Goal: Task Accomplishment & Management: Complete application form

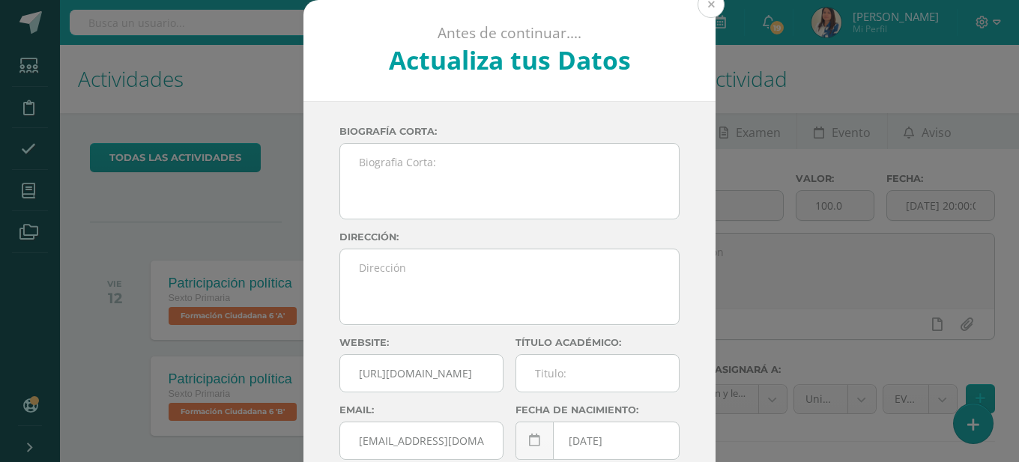
click at [709, 6] on button at bounding box center [710, 4] width 27 height 27
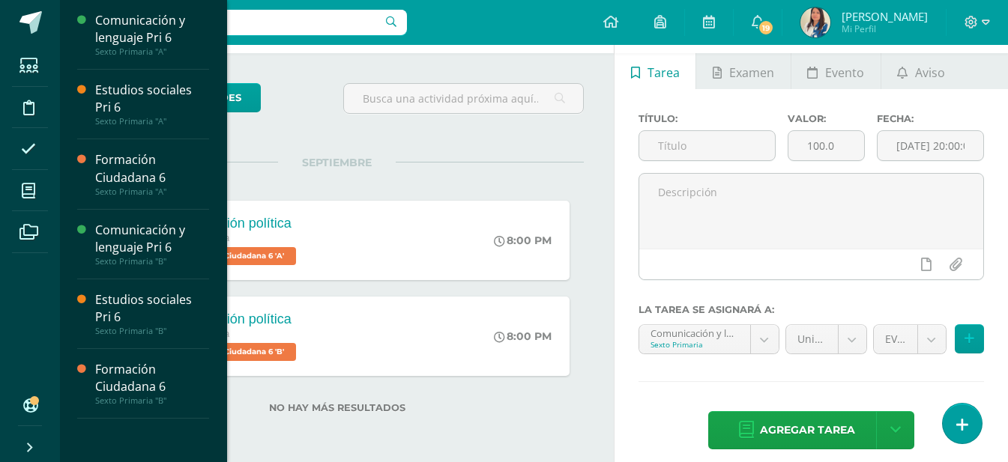
scroll to position [74, 0]
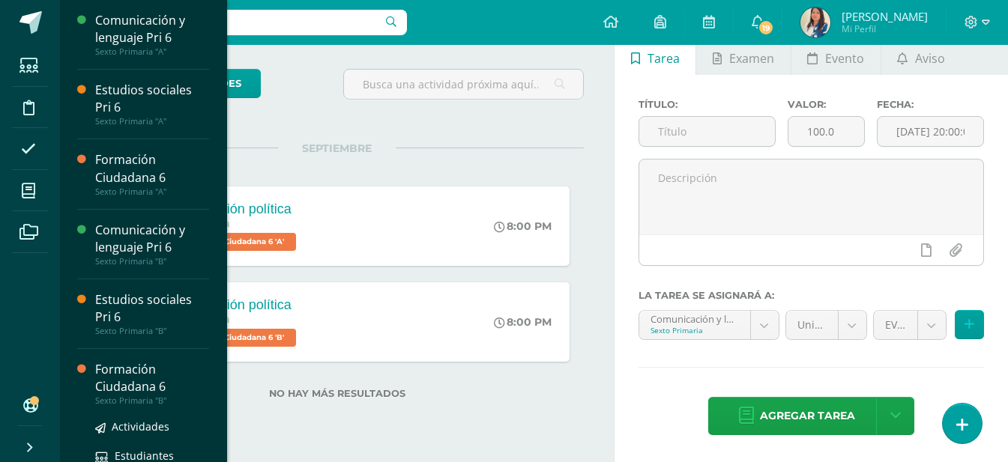
click at [135, 387] on div "Formación Ciudadana 6" at bounding box center [152, 378] width 114 height 34
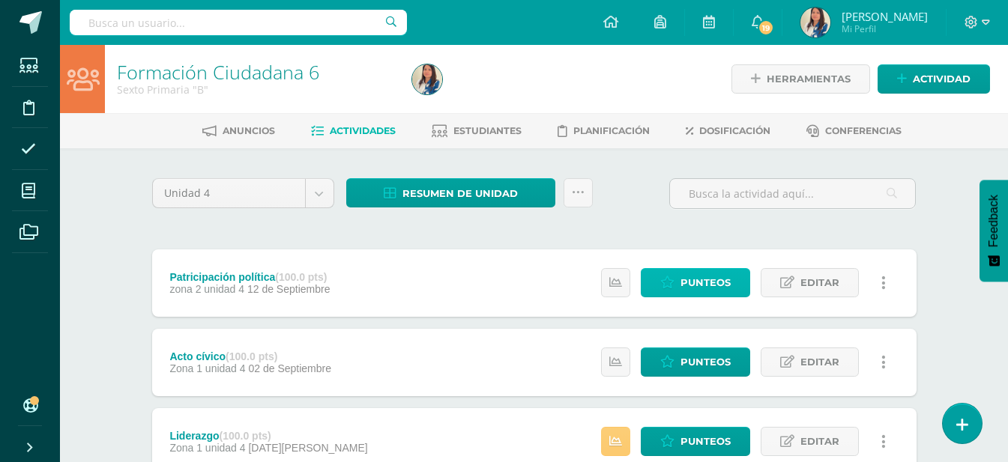
click at [696, 276] on span "Punteos" at bounding box center [705, 283] width 50 height 28
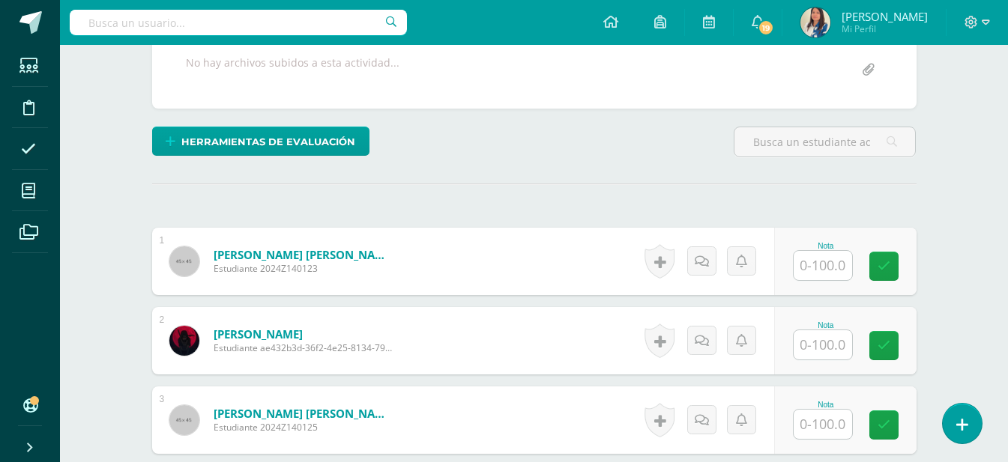
scroll to position [308, 0]
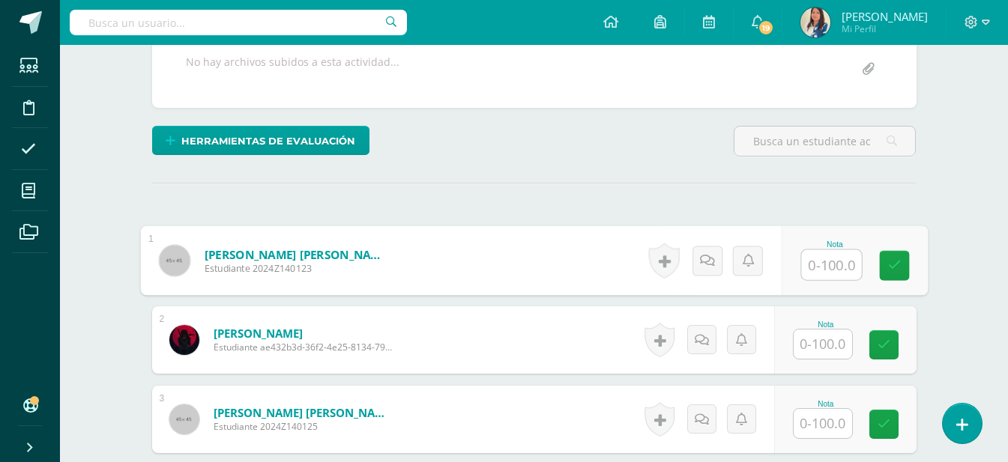
click at [816, 268] on input "text" at bounding box center [831, 265] width 60 height 30
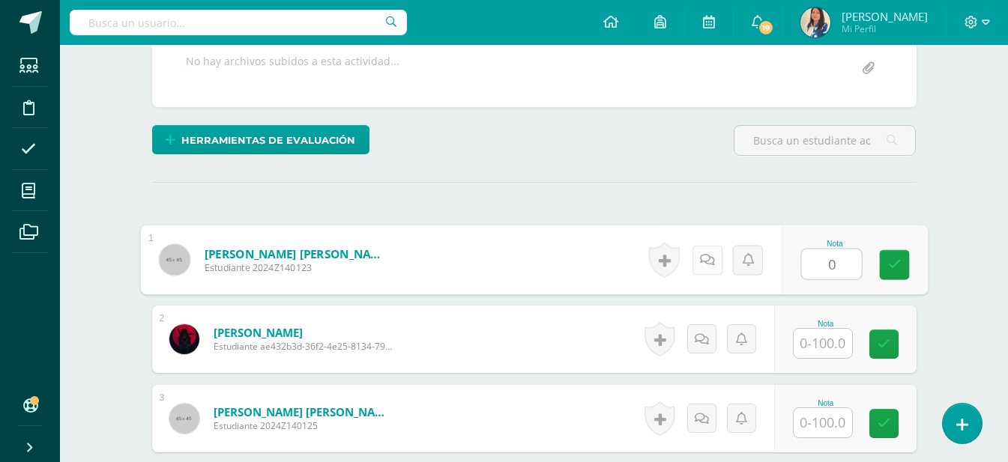
type input "0"
click at [701, 261] on icon at bounding box center [706, 259] width 15 height 13
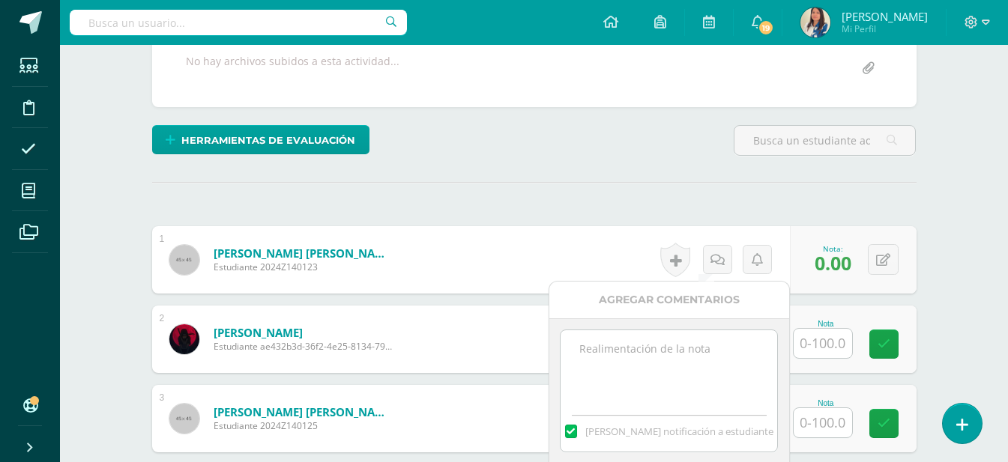
click at [641, 357] on textarea at bounding box center [668, 367] width 217 height 75
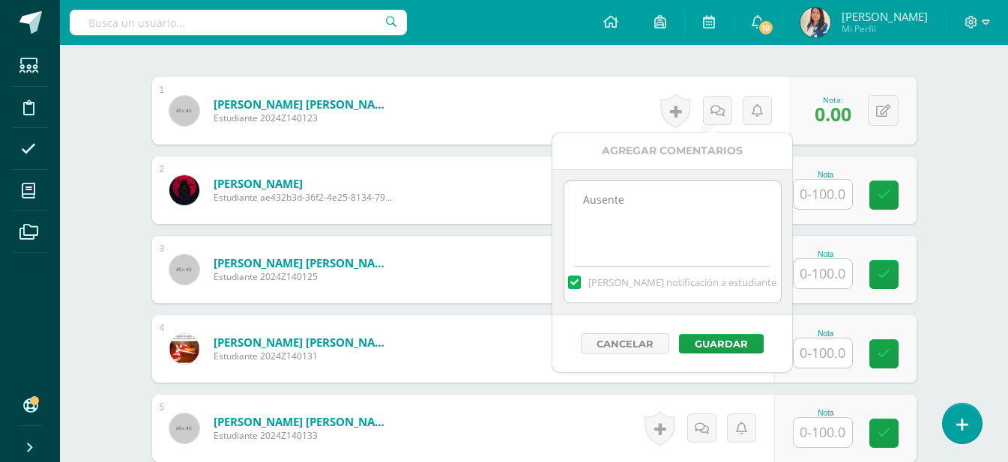
scroll to position [458, 0]
type textarea "Ausente"
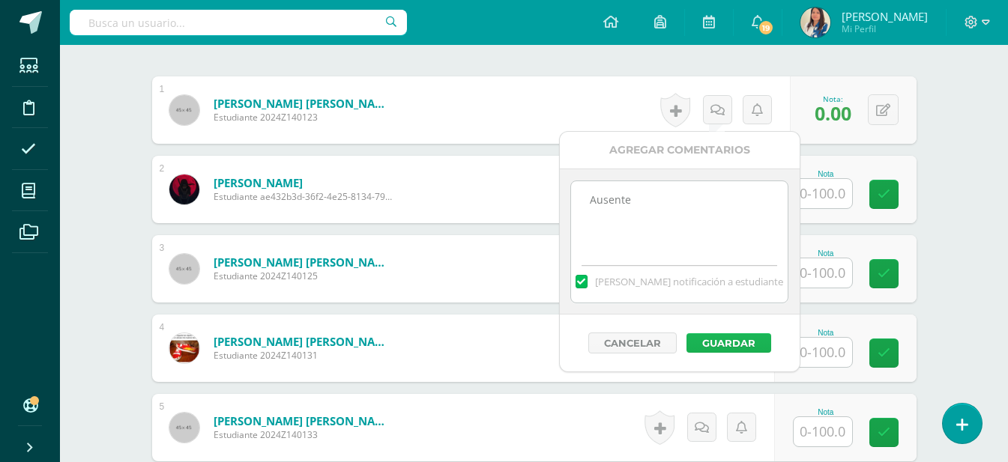
click at [722, 351] on button "Guardar" at bounding box center [728, 342] width 85 height 19
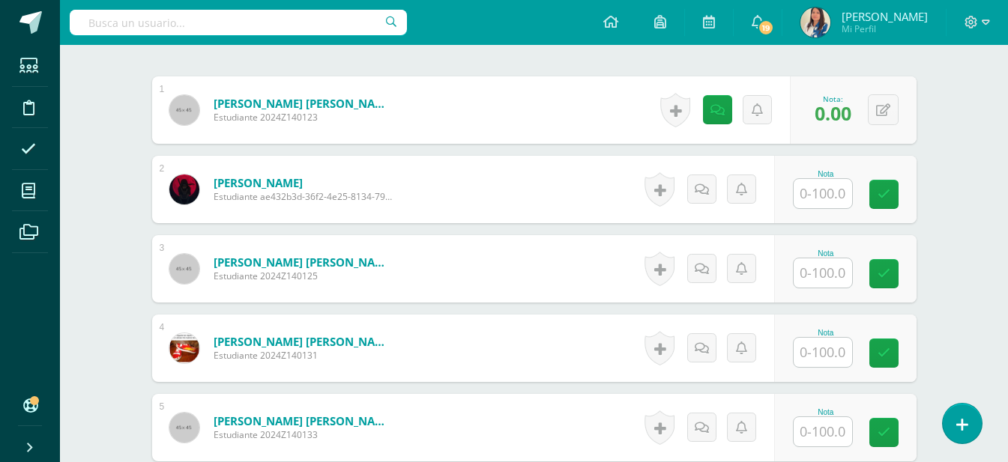
click at [840, 196] on input "text" at bounding box center [822, 193] width 58 height 29
type input "98"
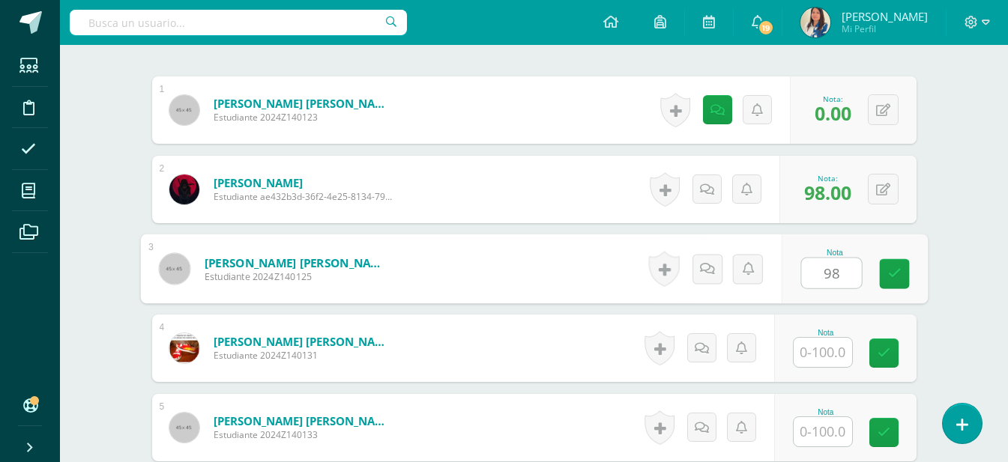
type input "98"
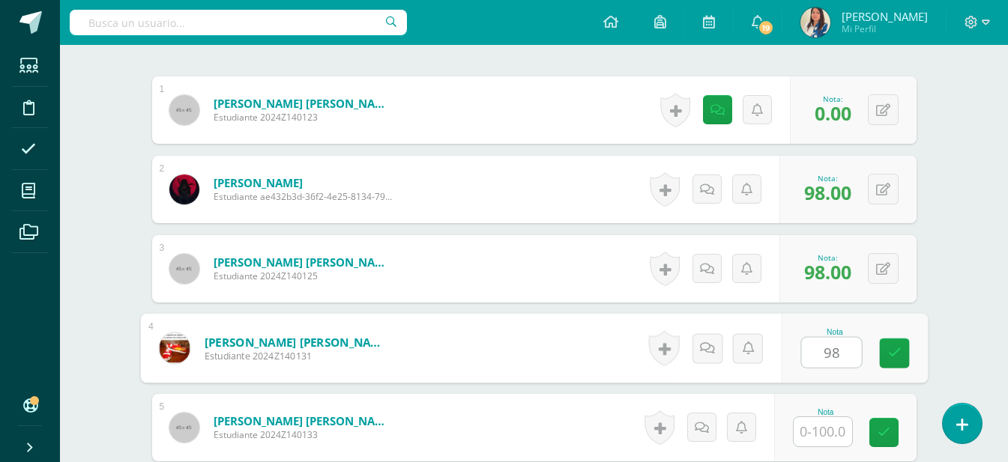
type input "98"
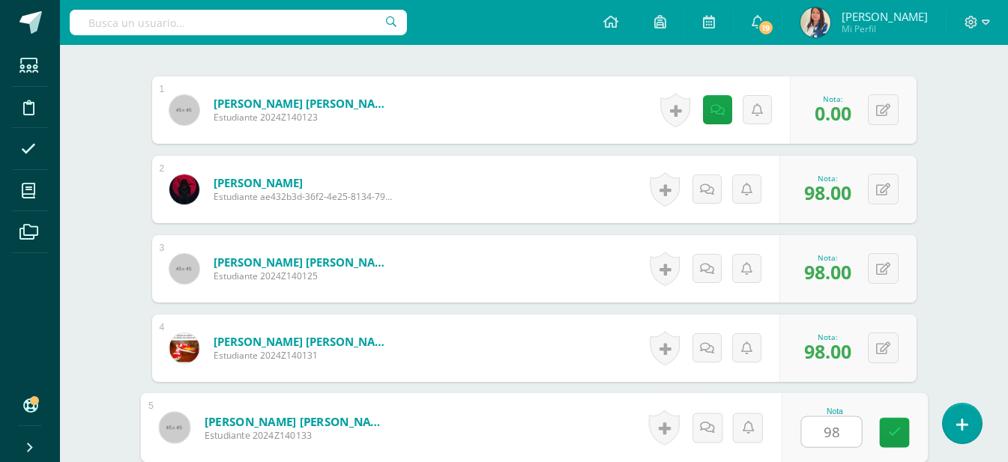
type input "98"
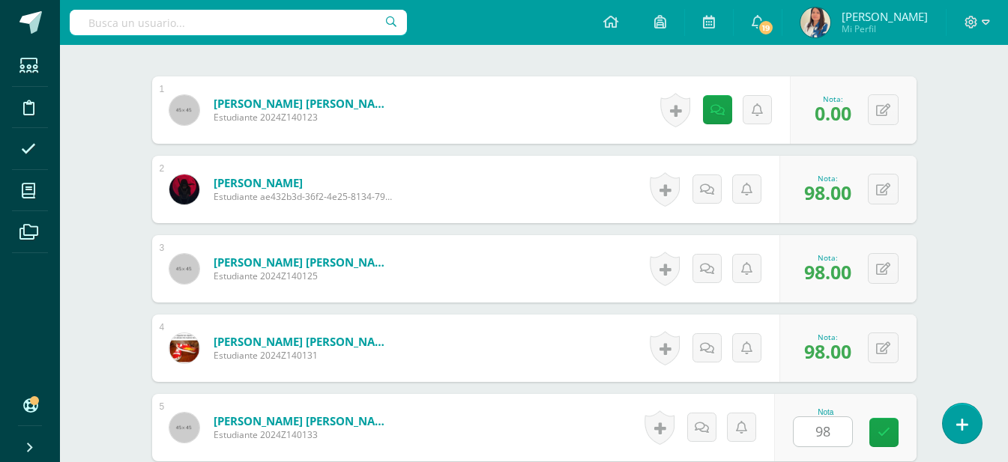
scroll to position [739, 0]
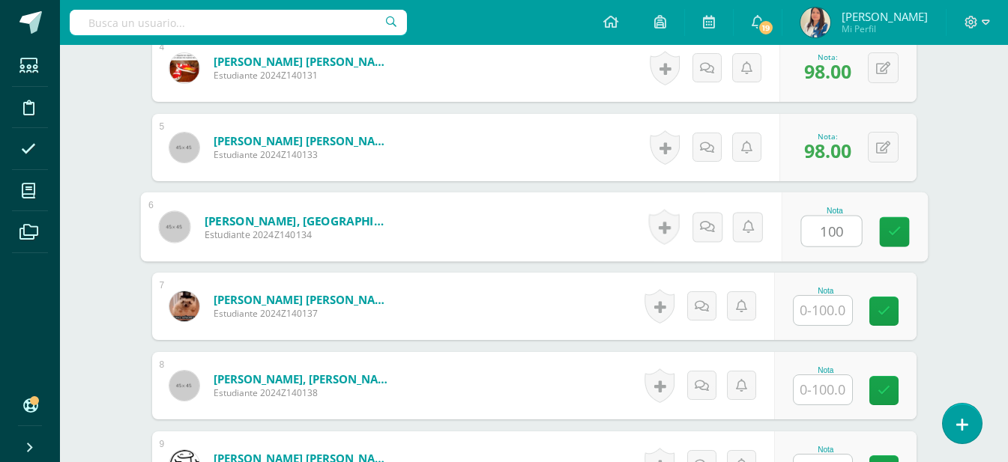
type input "100"
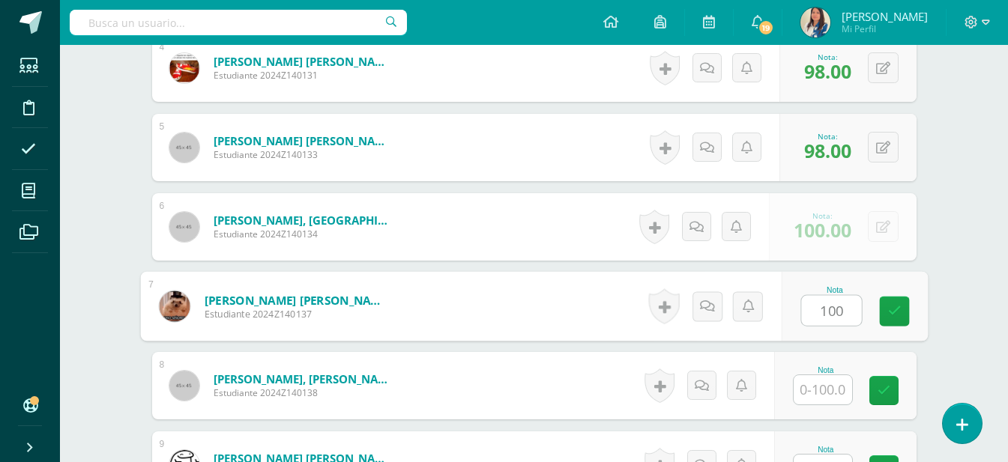
type input "100"
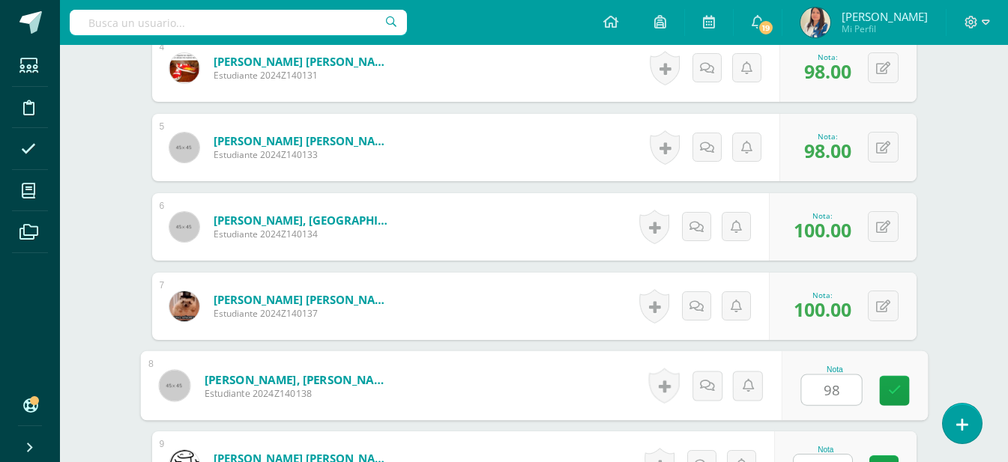
type input "98"
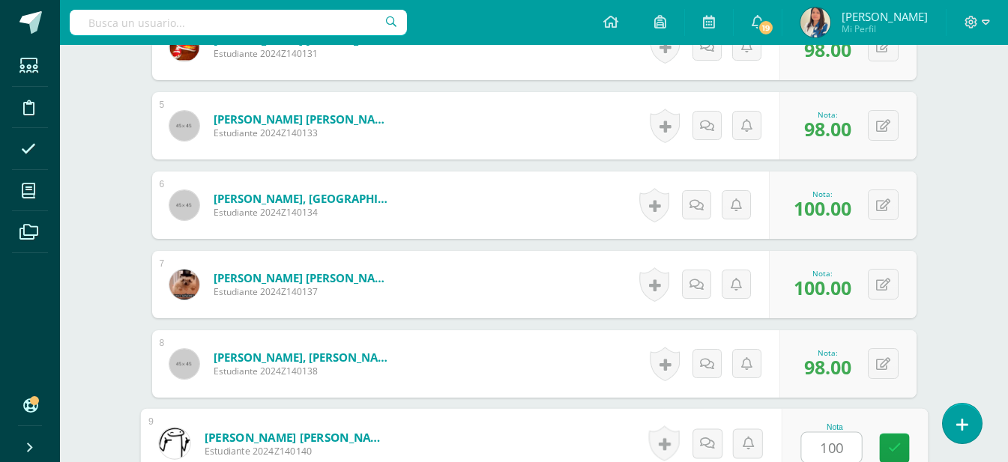
type input "100"
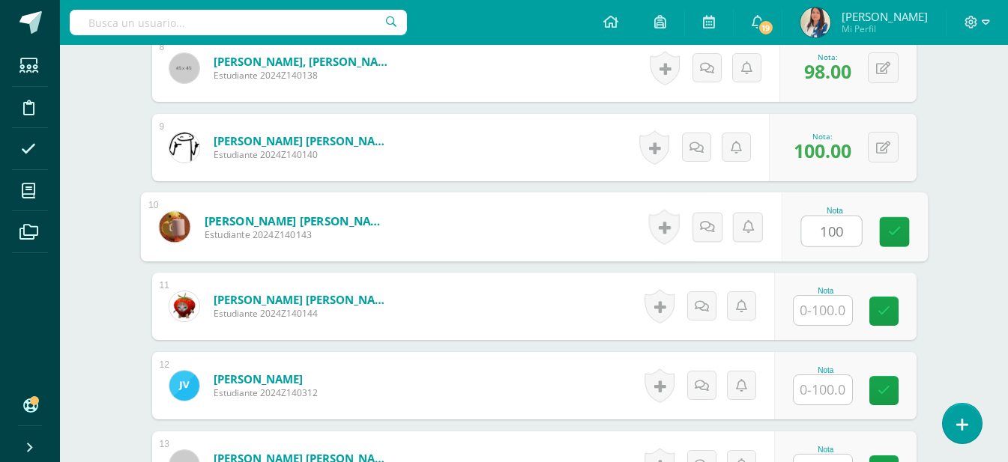
type input "100"
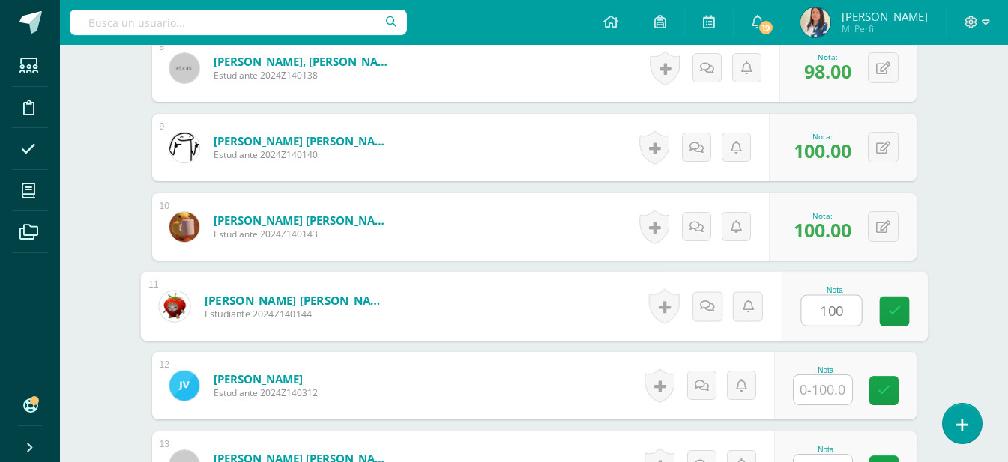
type input "100"
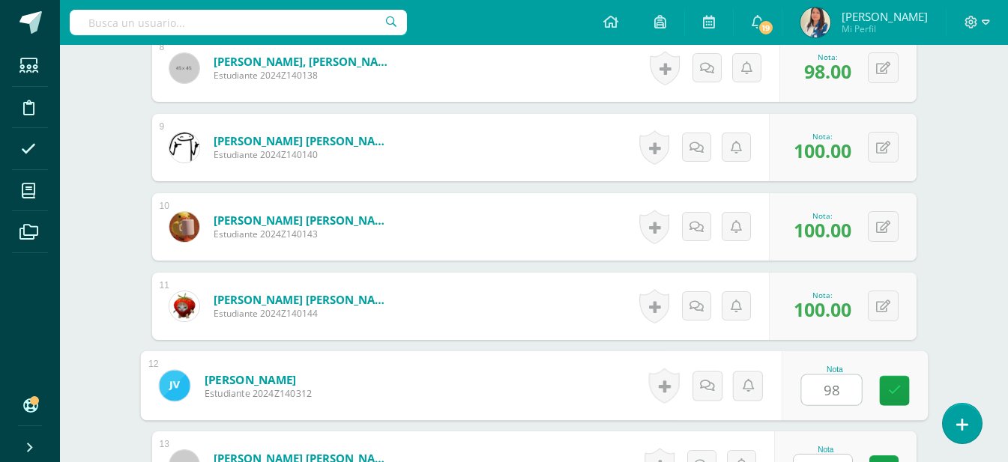
type input "98"
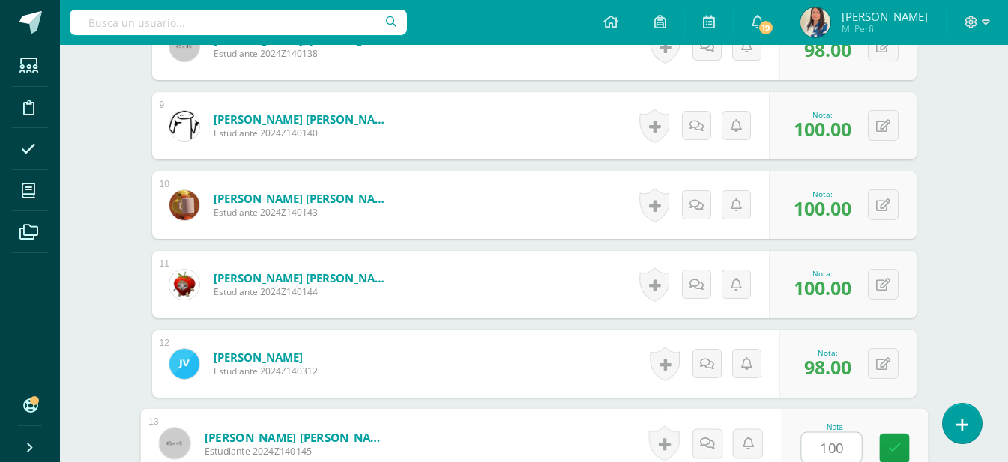
type input "100"
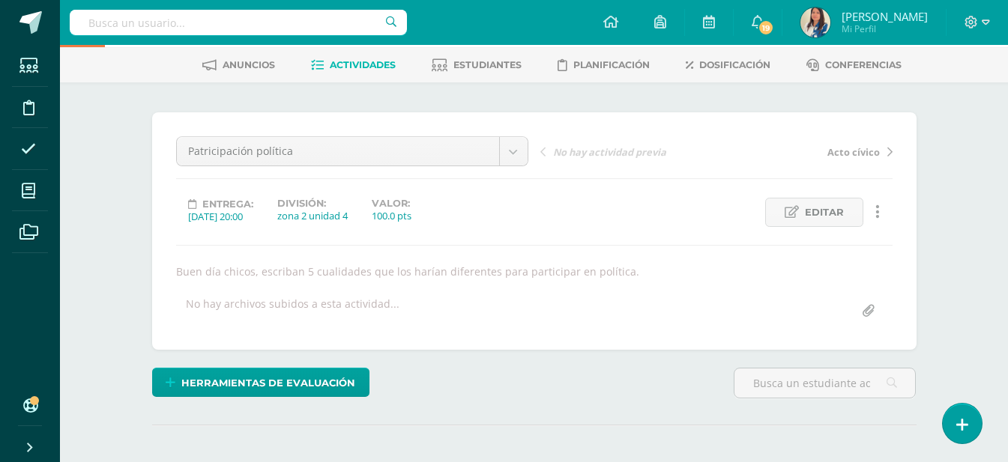
scroll to position [0, 0]
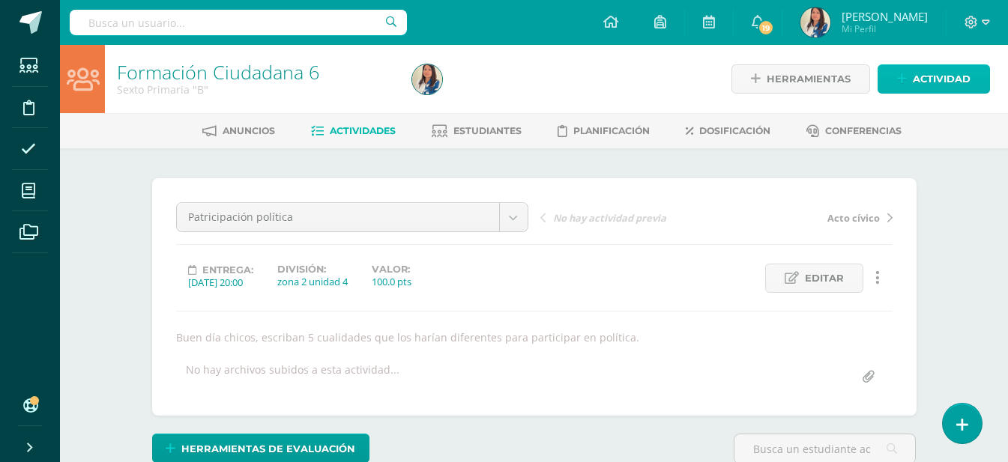
click at [933, 80] on span "Actividad" at bounding box center [941, 79] width 58 height 28
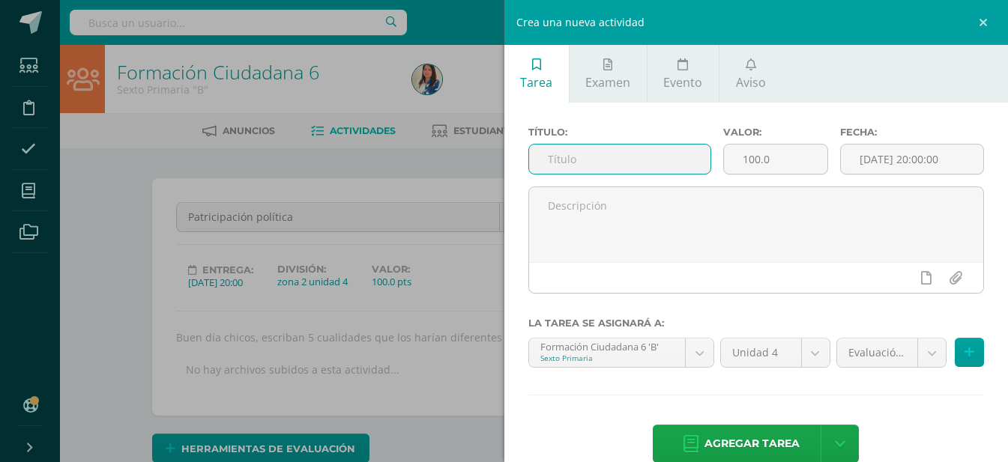
click at [625, 163] on input "text" at bounding box center [619, 159] width 181 height 29
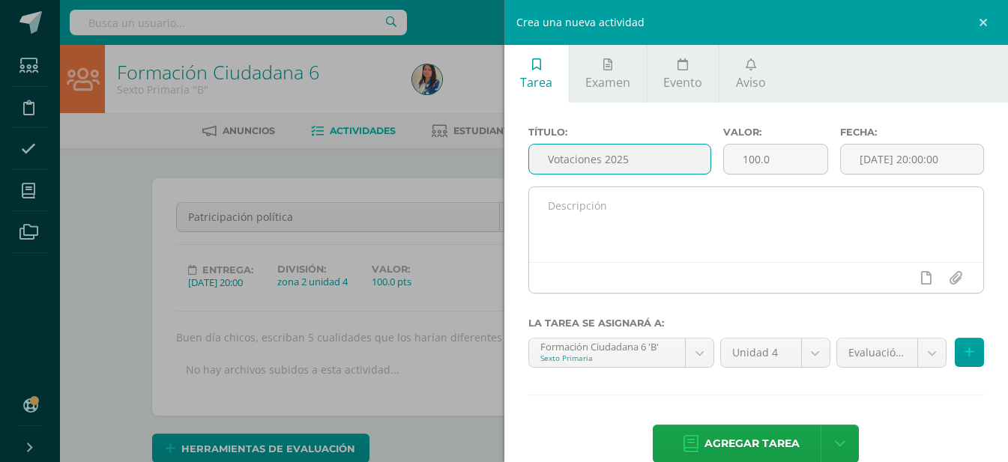
type input "Votaciones 2025"
click at [690, 203] on textarea at bounding box center [756, 224] width 455 height 75
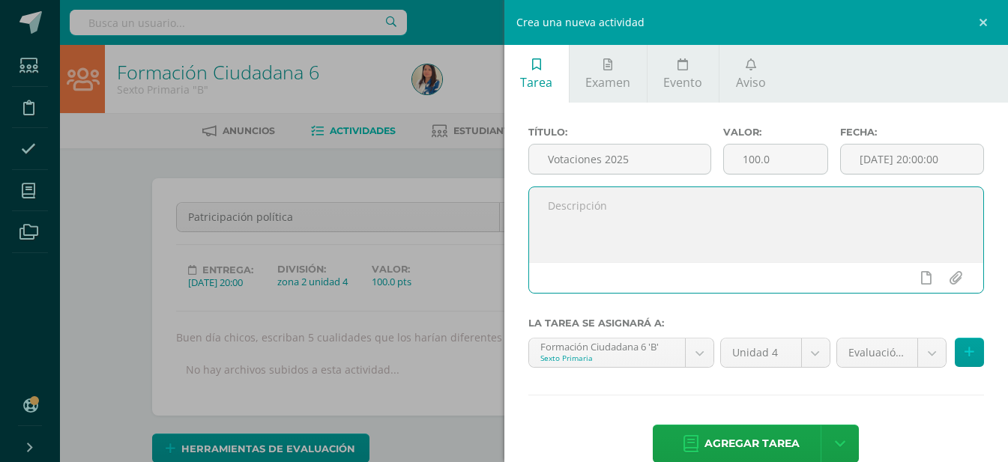
type textarea "N"
type textarea "Buen día [DATE] tenemos nuestras votaciones."
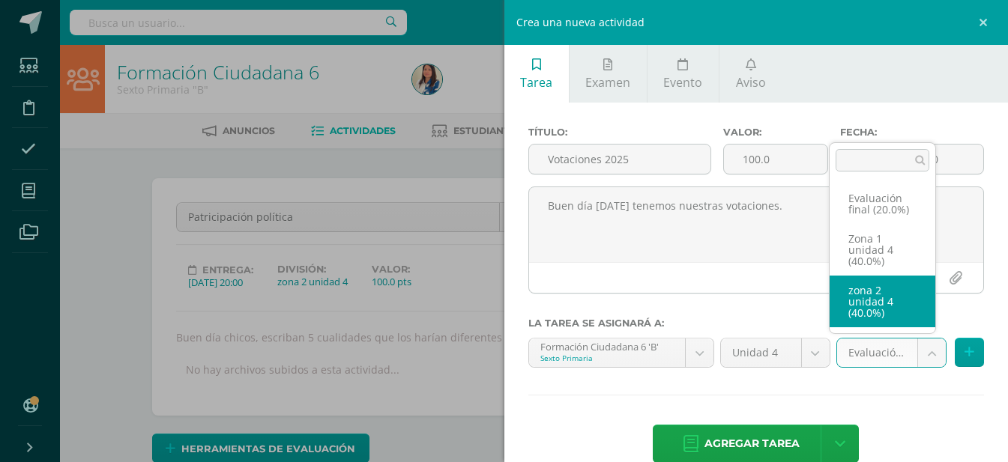
select select "30724"
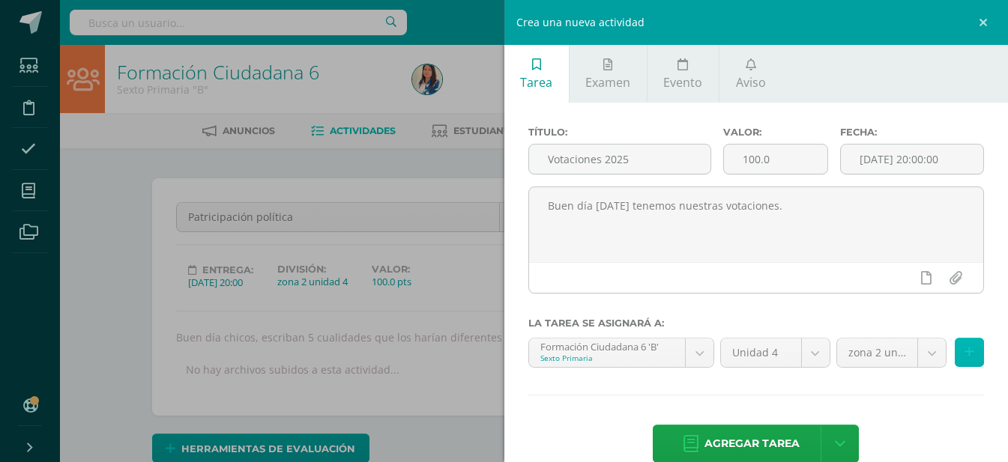
click at [964, 358] on icon at bounding box center [969, 352] width 10 height 13
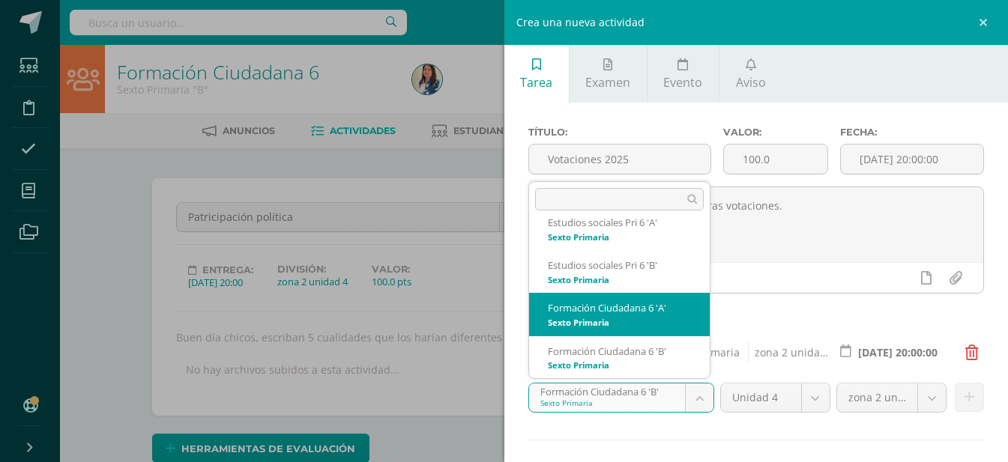
scroll to position [132, 0]
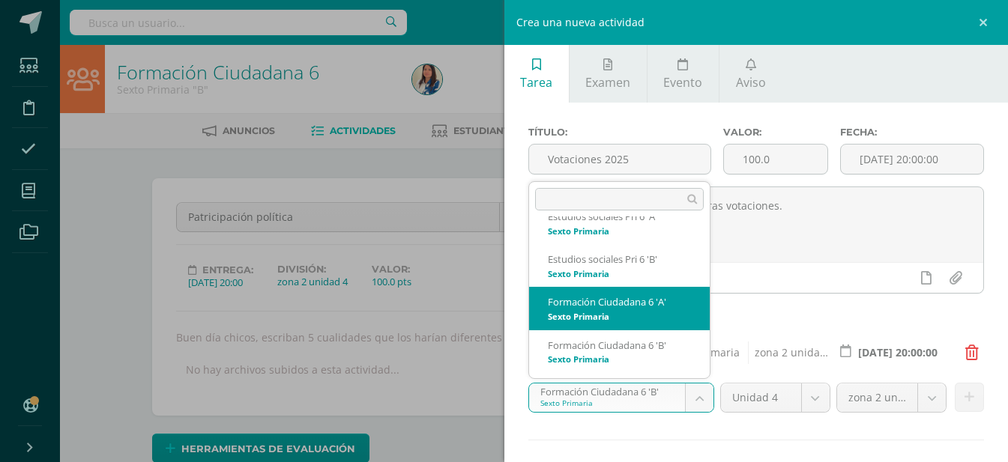
select select "20071"
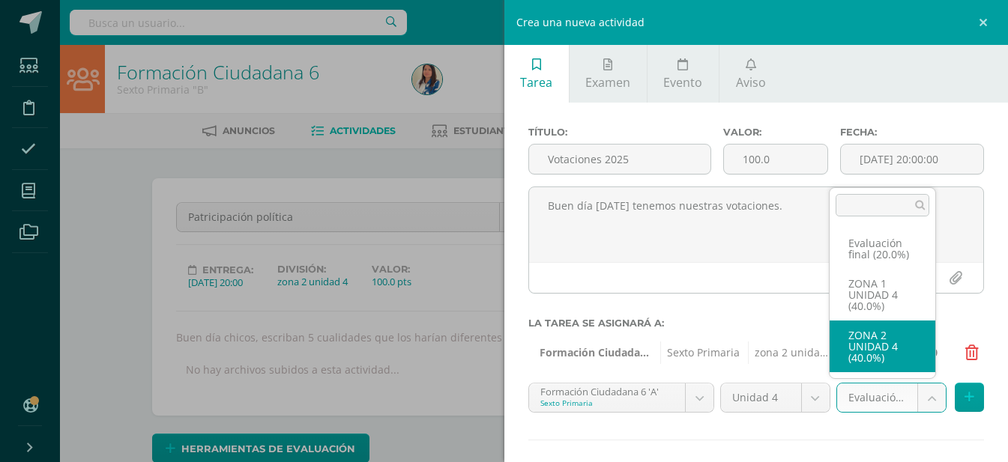
select select "30715"
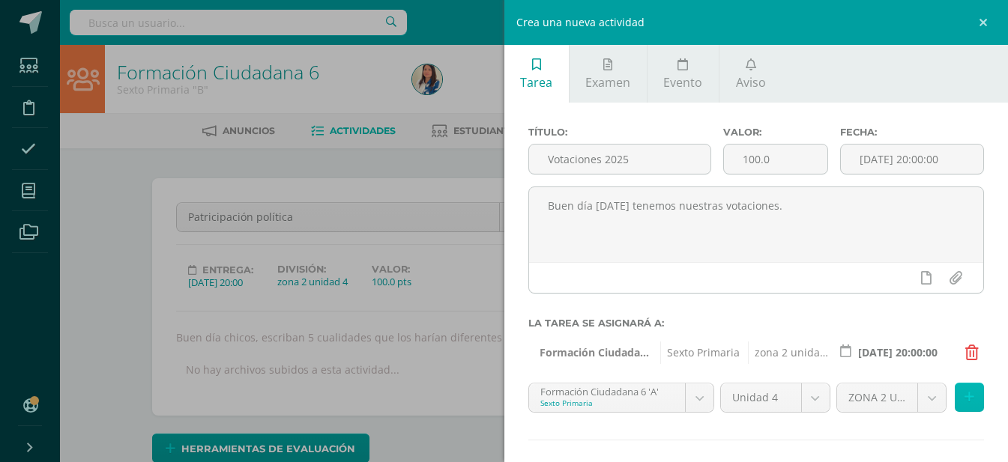
click at [964, 393] on icon at bounding box center [969, 397] width 10 height 13
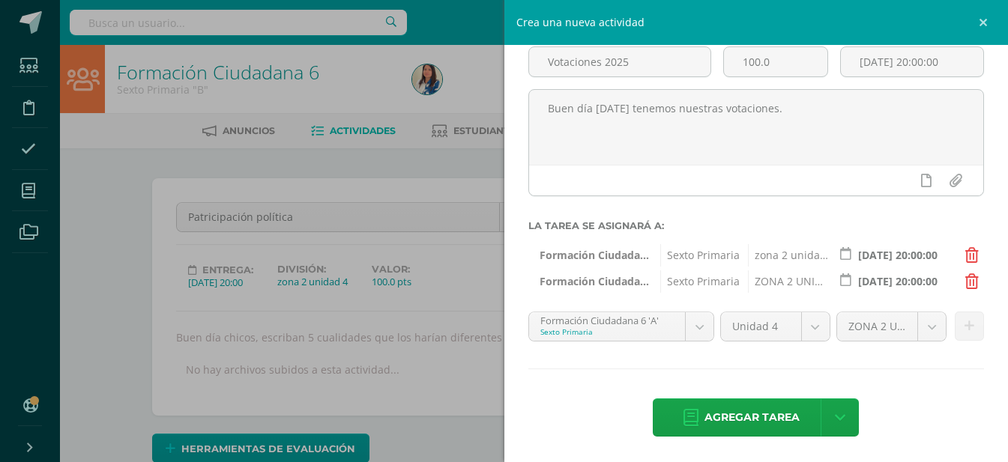
scroll to position [99, 0]
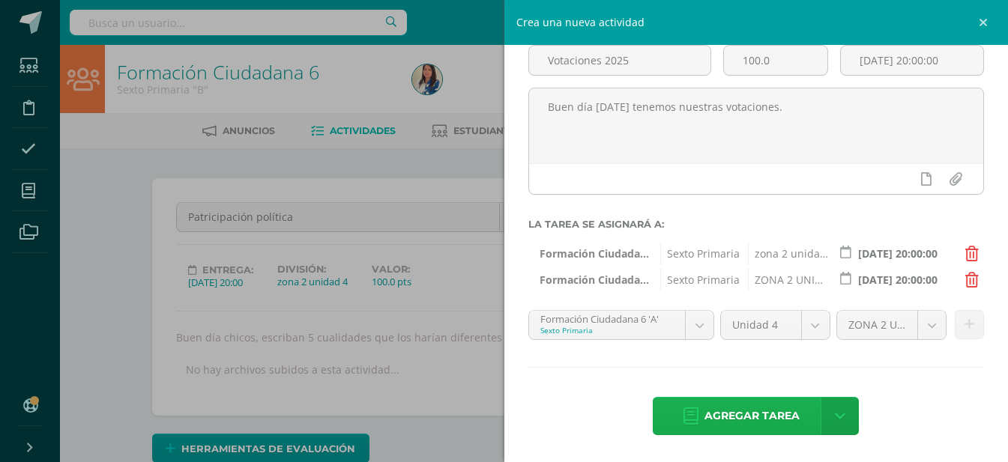
click at [750, 401] on span "Agregar tarea" at bounding box center [751, 416] width 95 height 37
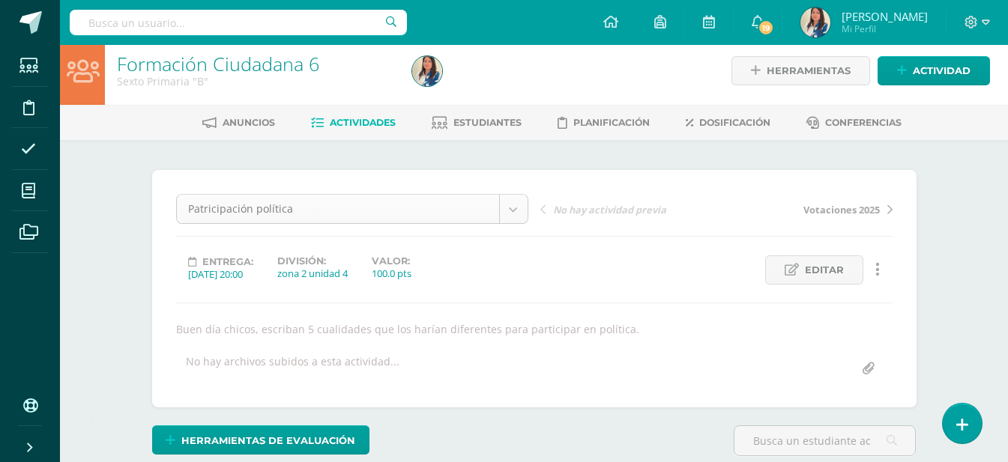
click at [515, 214] on body "Tarea asignada exitosamente Estudiantes Disciplina Asistencia Mis cursos Archiv…" at bounding box center [504, 296] width 1008 height 608
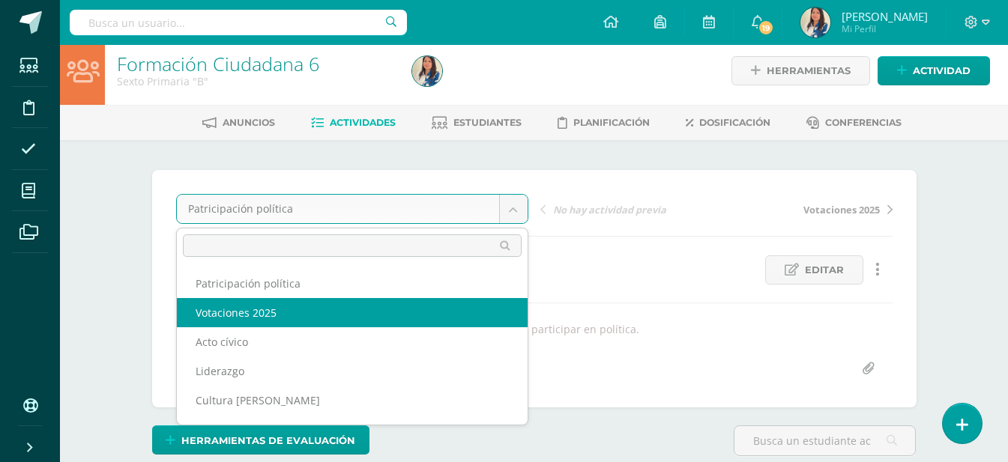
select select "/dashboard/teacher/grade-activity/32528/"
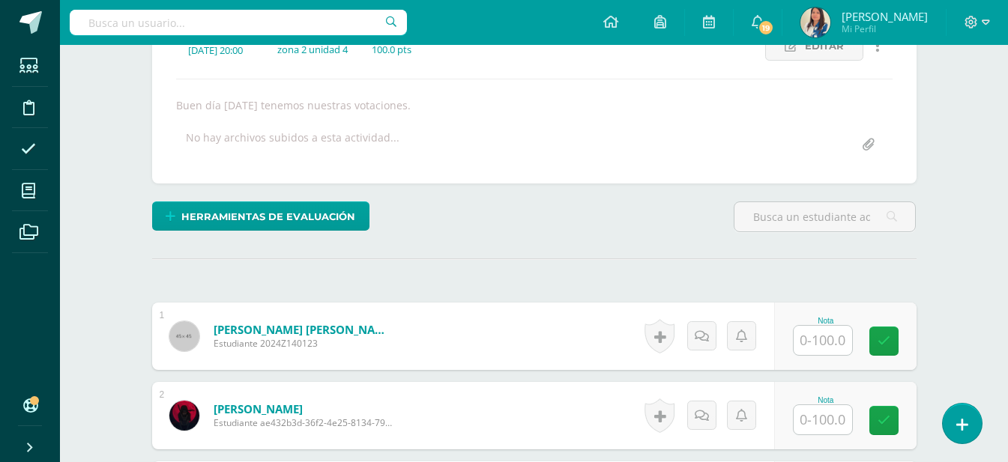
scroll to position [233, 0]
click at [803, 336] on input "text" at bounding box center [822, 339] width 58 height 29
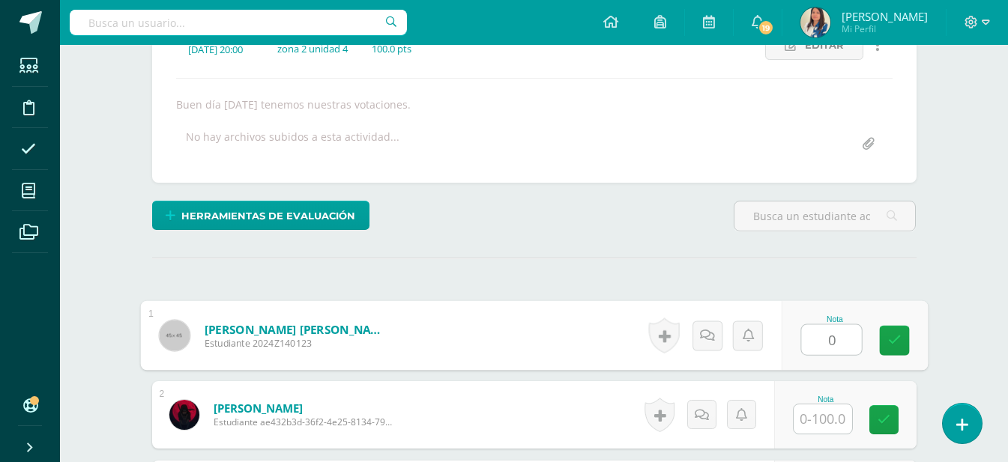
scroll to position [234, 0]
type input "0"
click at [695, 338] on link at bounding box center [706, 335] width 30 height 30
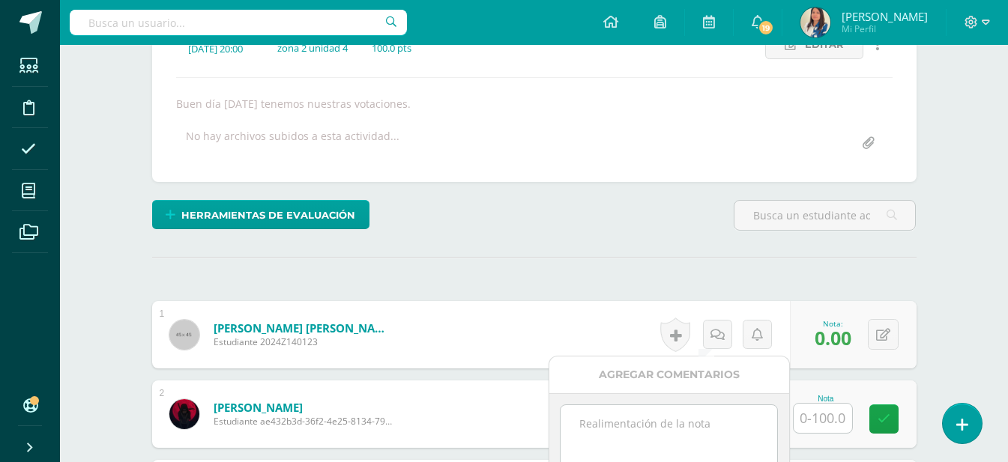
click at [645, 422] on textarea at bounding box center [668, 442] width 217 height 75
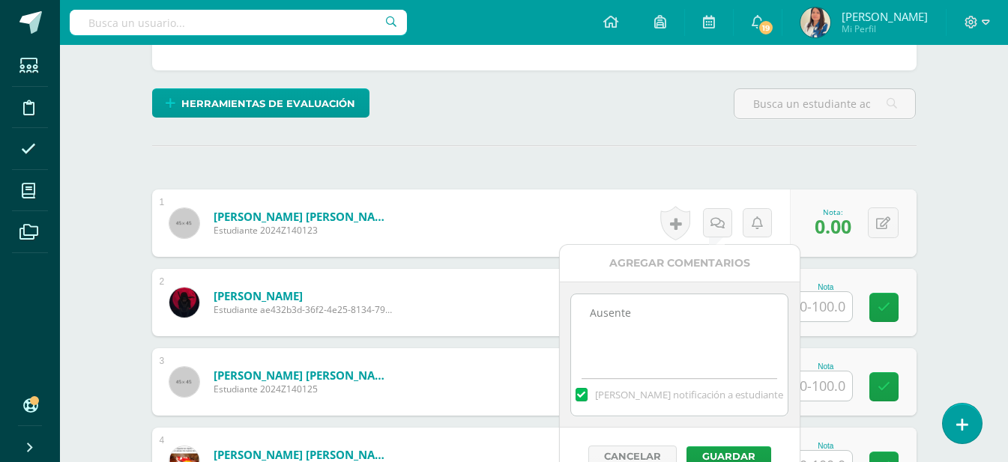
scroll to position [458, 0]
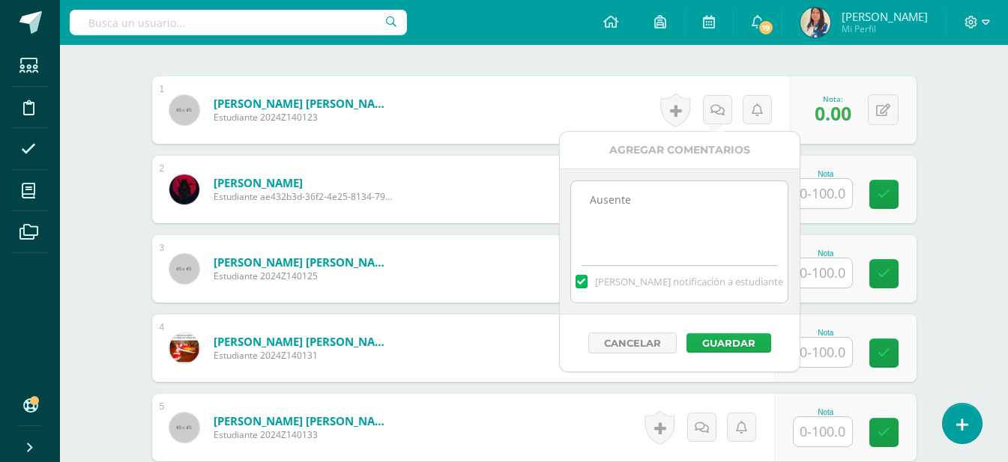
type textarea "Ausente"
click at [737, 346] on button "Guardar" at bounding box center [728, 342] width 85 height 19
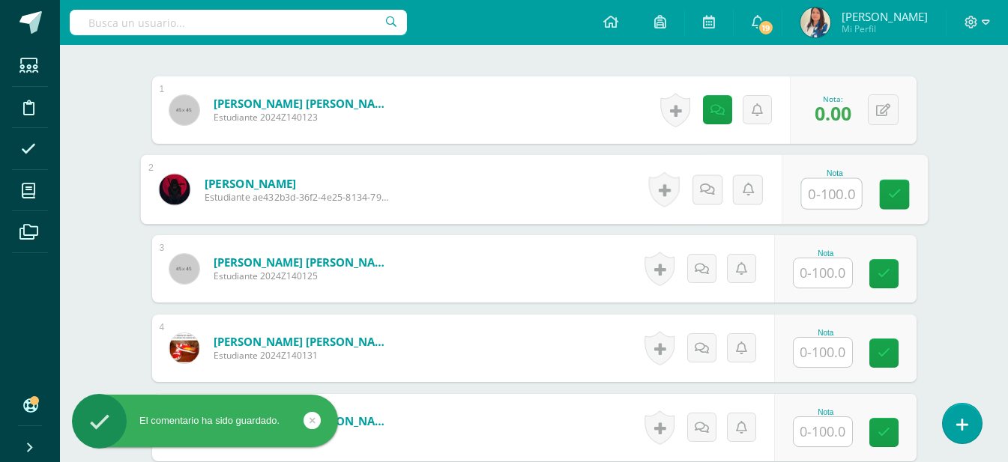
click at [843, 190] on input "text" at bounding box center [831, 194] width 60 height 30
type input "100"
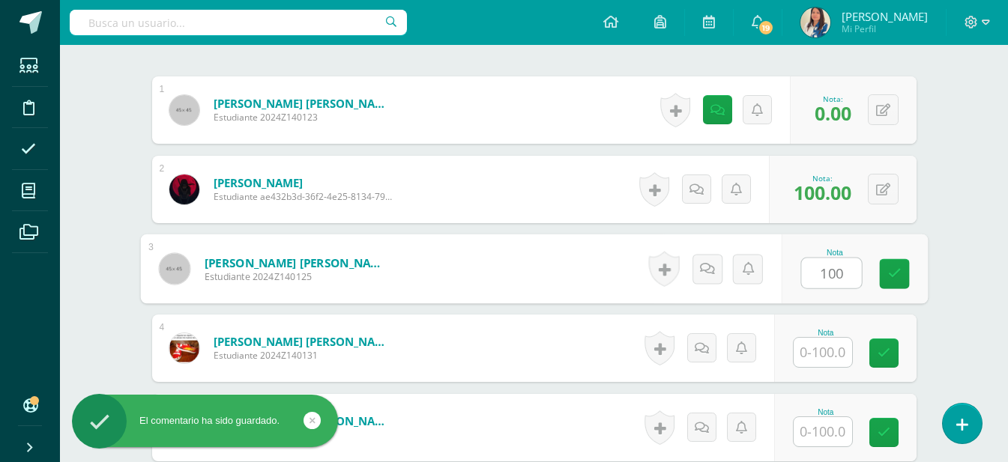
type input "100"
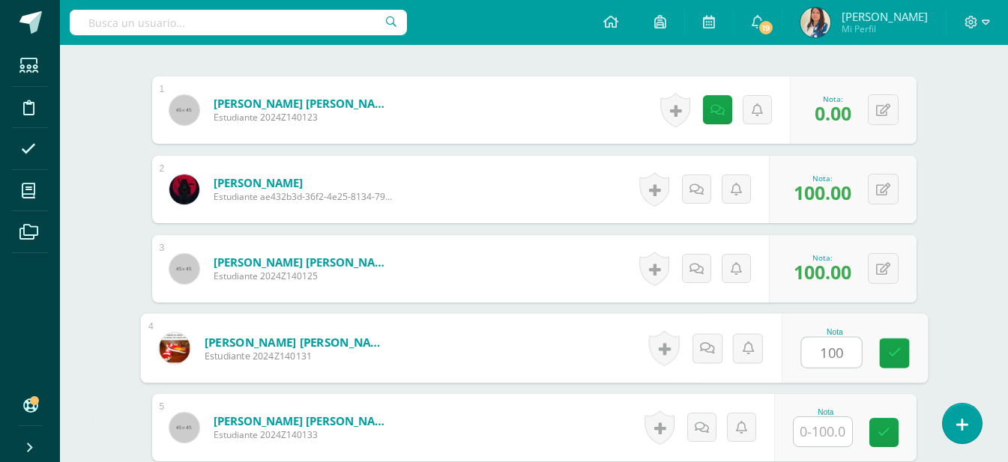
type input "100"
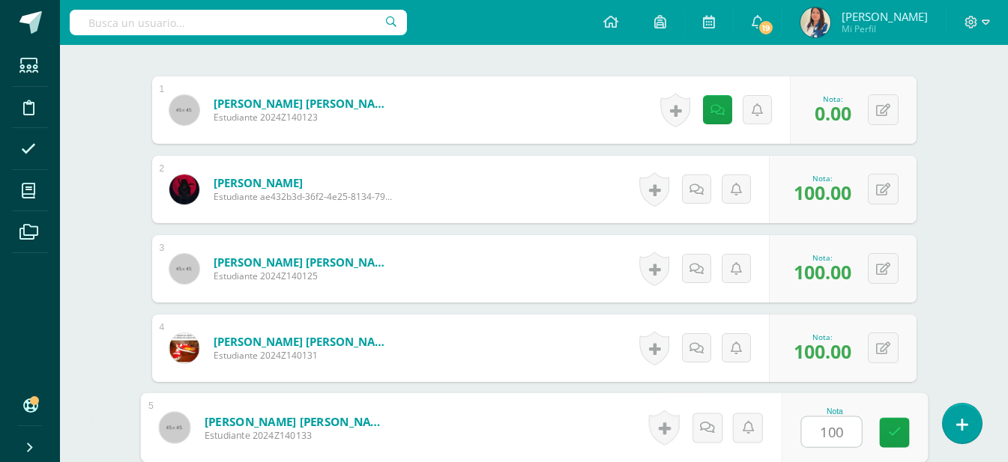
type input "100"
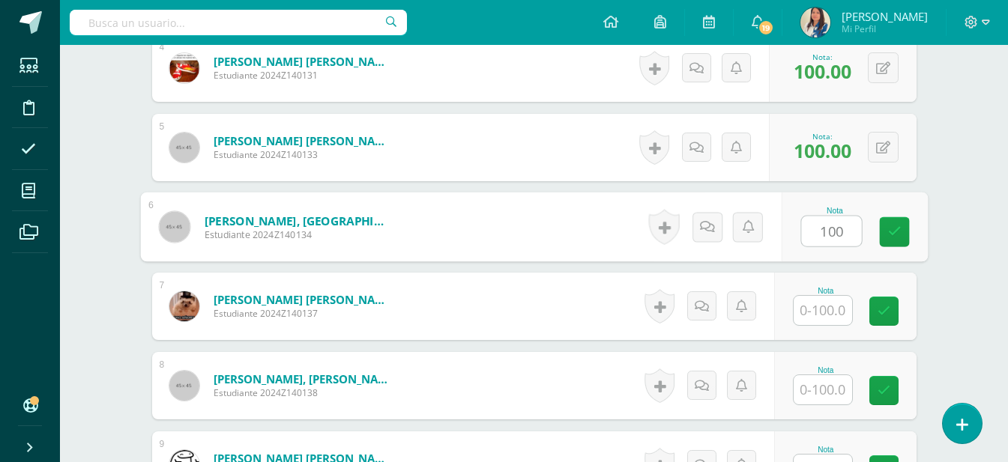
type input "100"
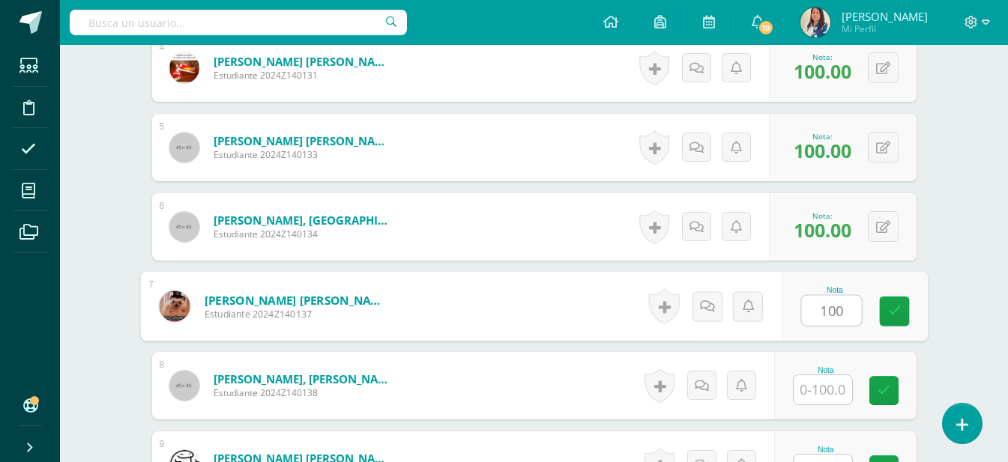
type input "100"
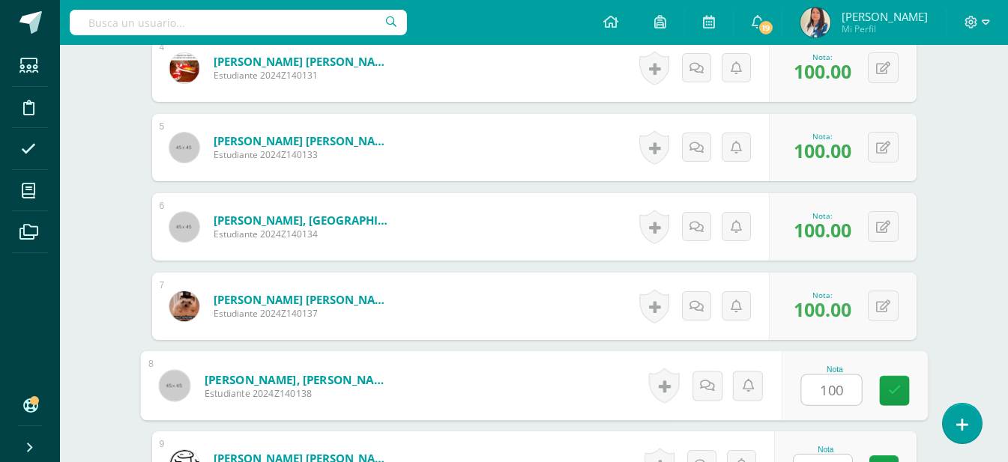
type input "100"
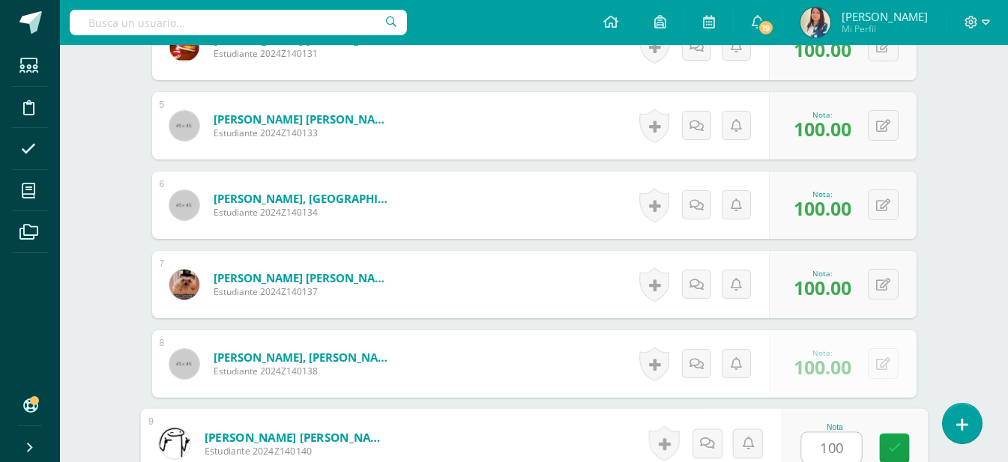
type input "100"
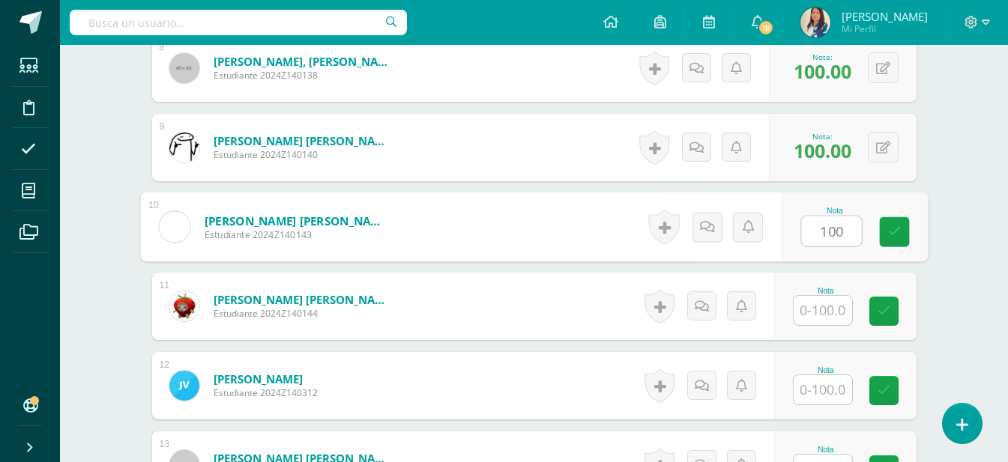
type input "100"
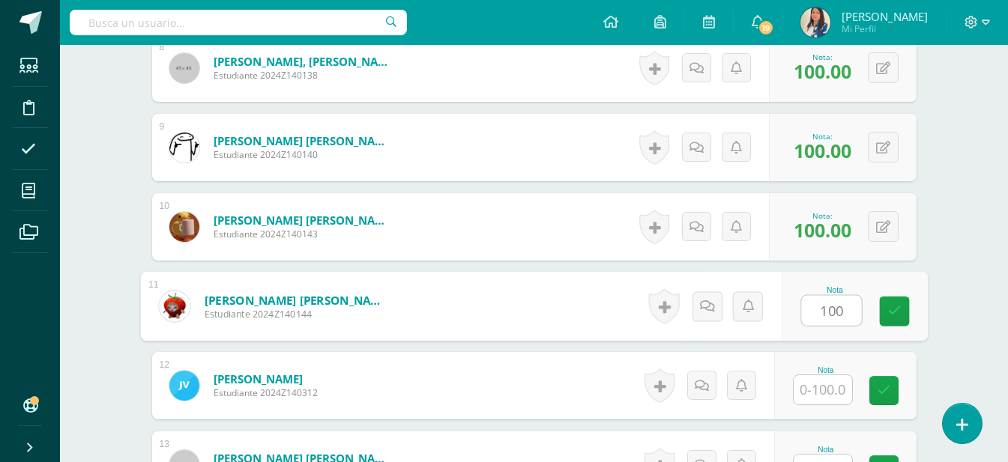
type input "100"
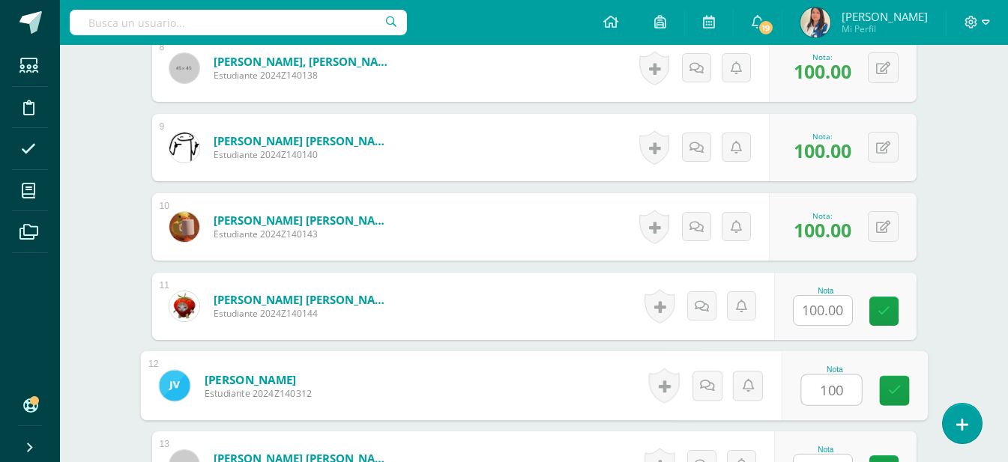
type input "100"
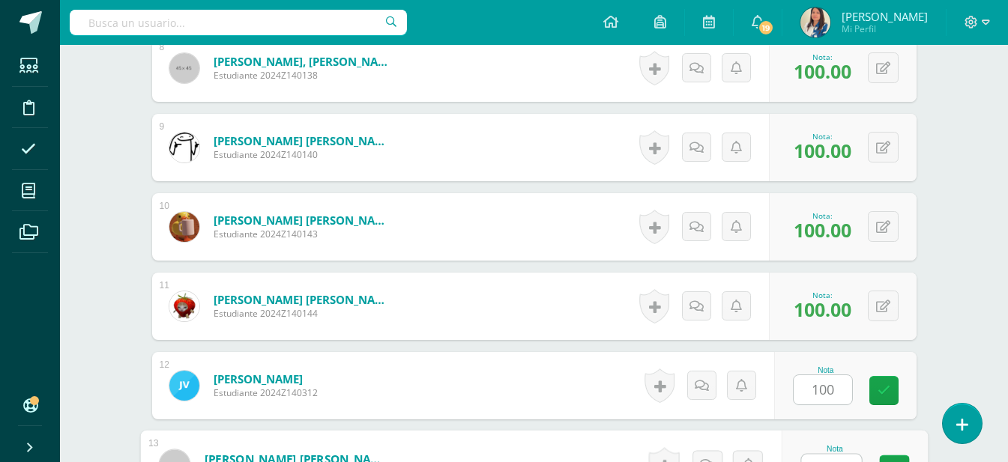
scroll to position [1078, 0]
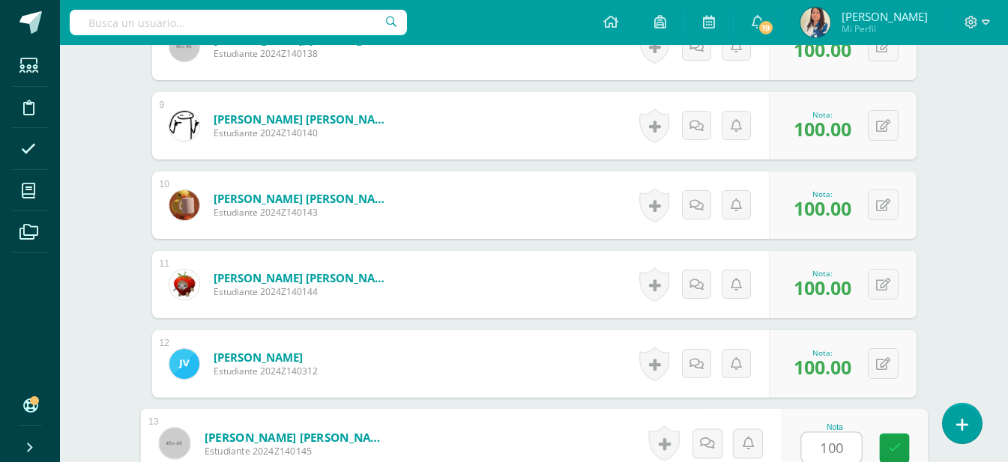
type input "100"
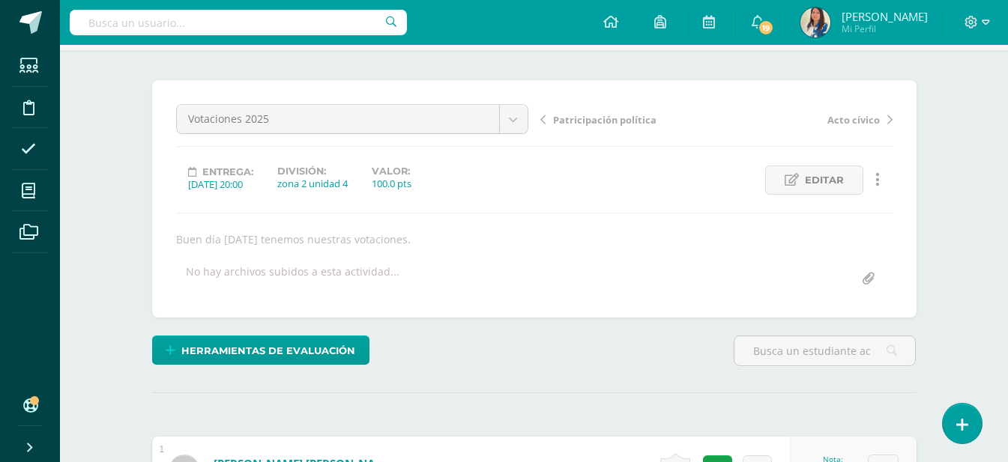
scroll to position [0, 0]
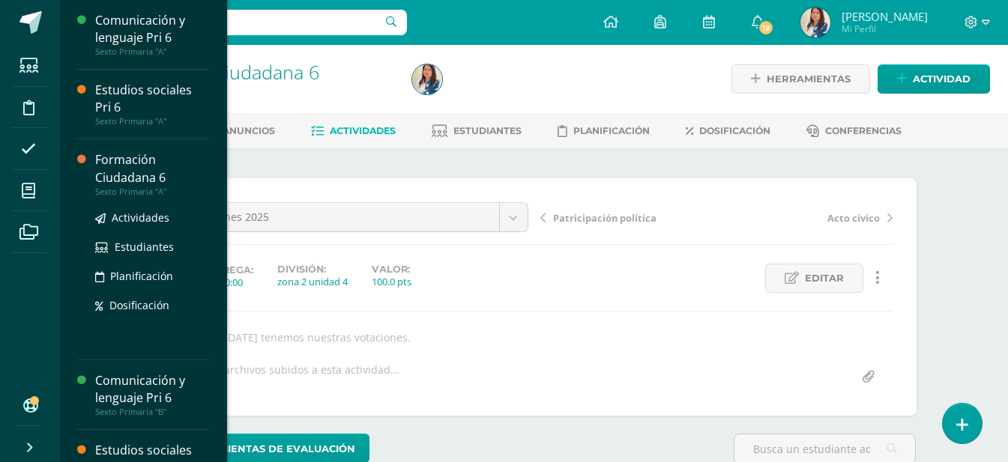
click at [141, 183] on div "Formación Ciudadana 6" at bounding box center [152, 168] width 114 height 34
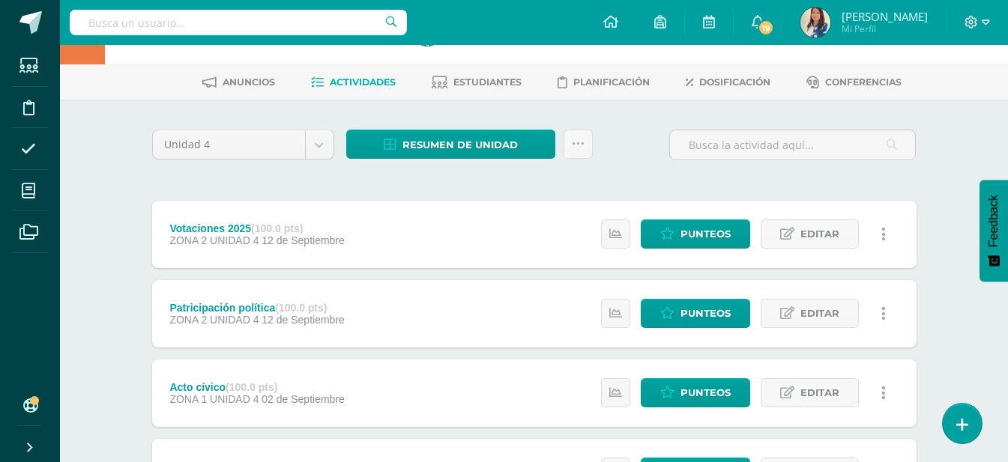
scroll to position [75, 0]
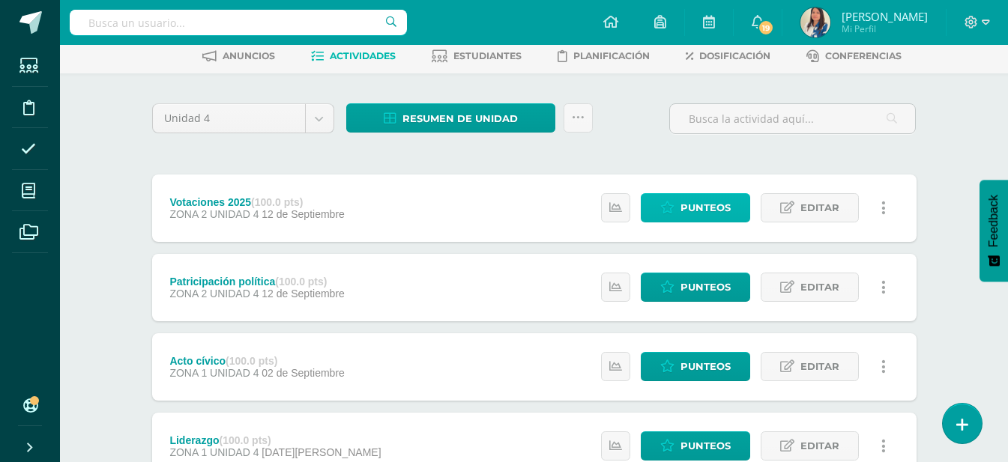
click at [733, 210] on link "Punteos" at bounding box center [695, 207] width 109 height 29
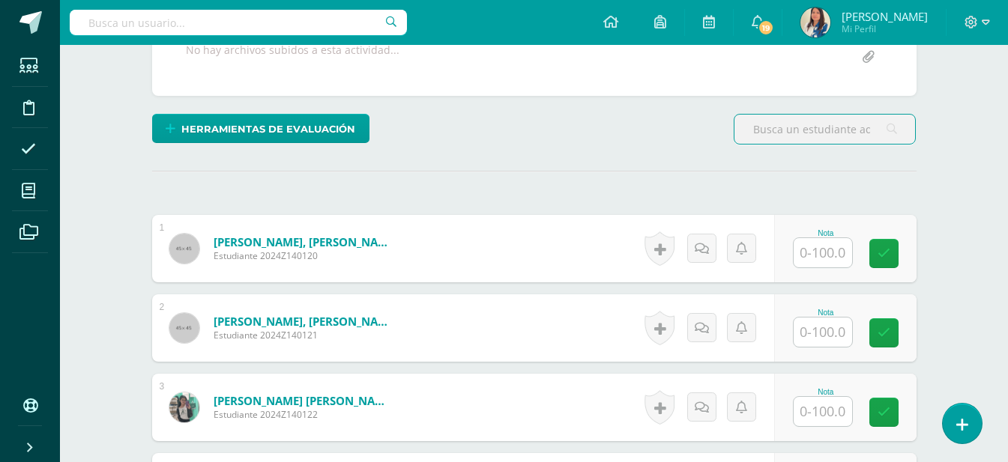
scroll to position [384, 0]
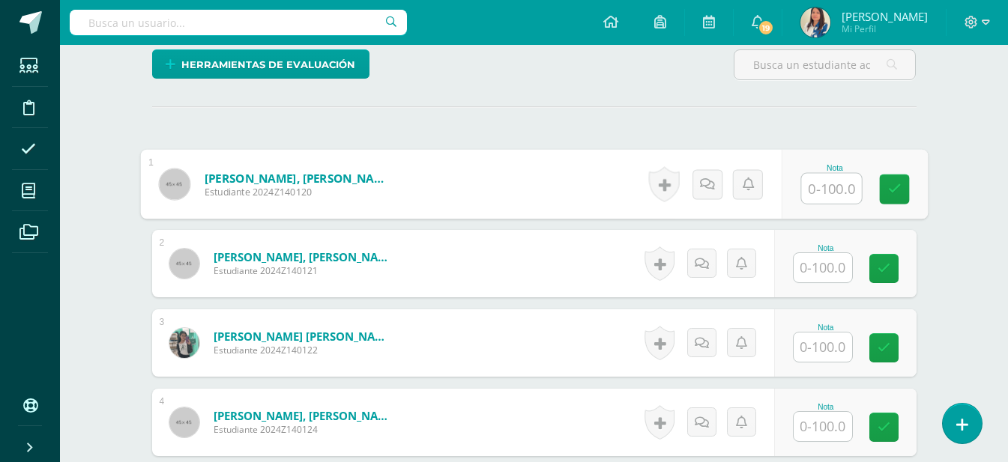
click at [830, 182] on input "text" at bounding box center [831, 189] width 60 height 30
type input "100"
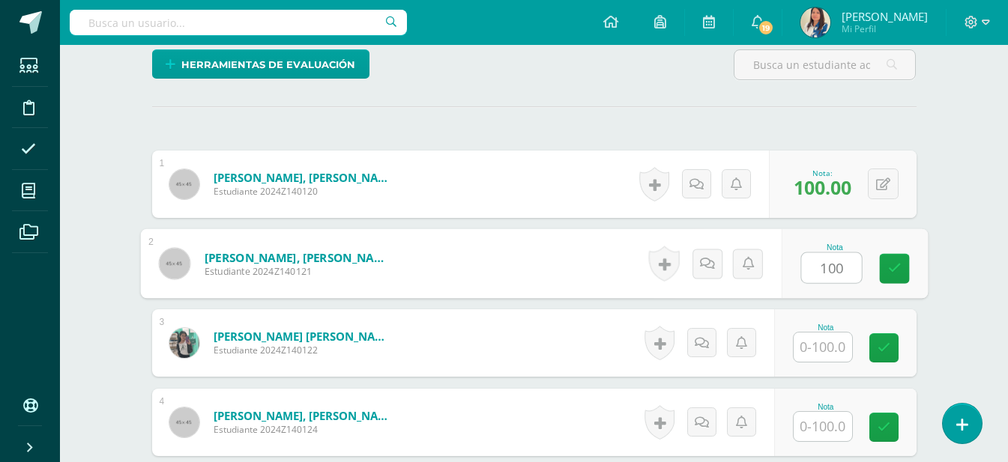
type input "100"
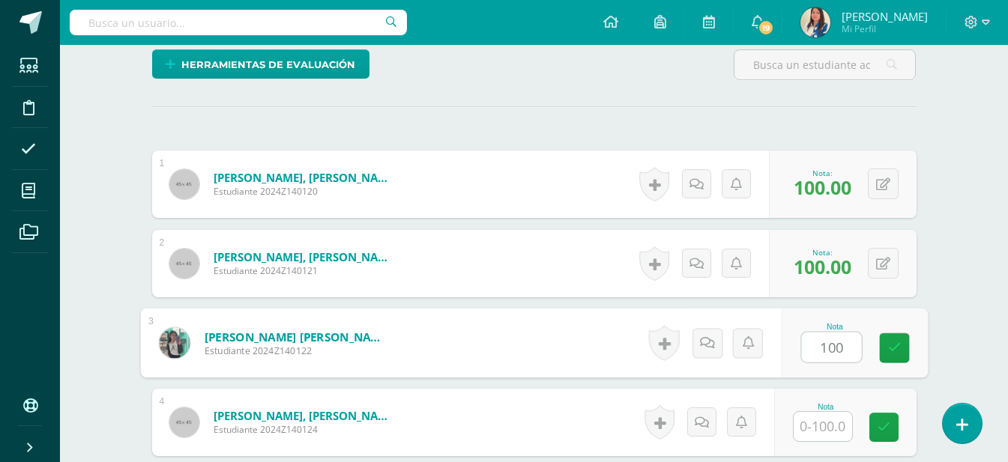
type input "100"
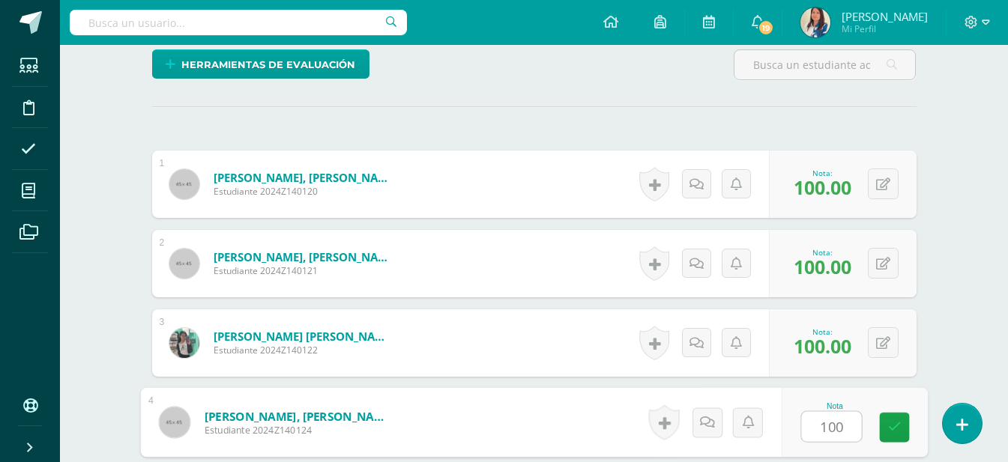
type input "100"
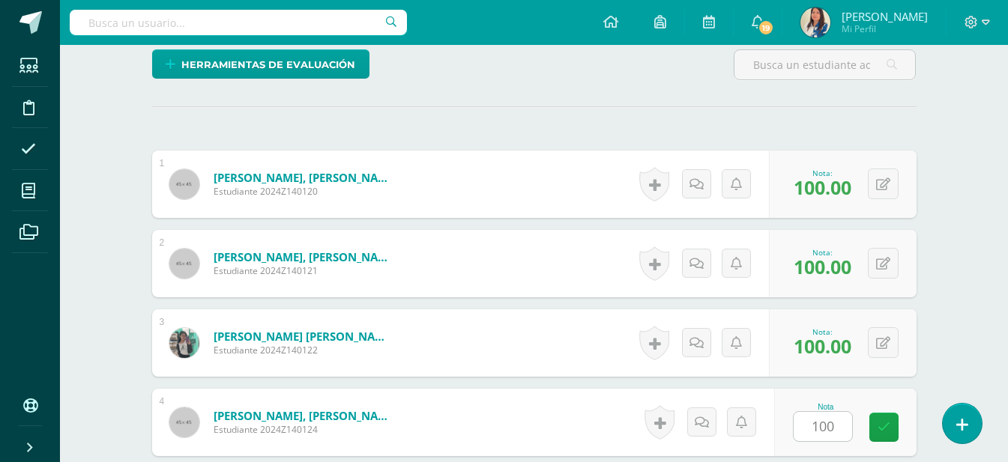
scroll to position [659, 0]
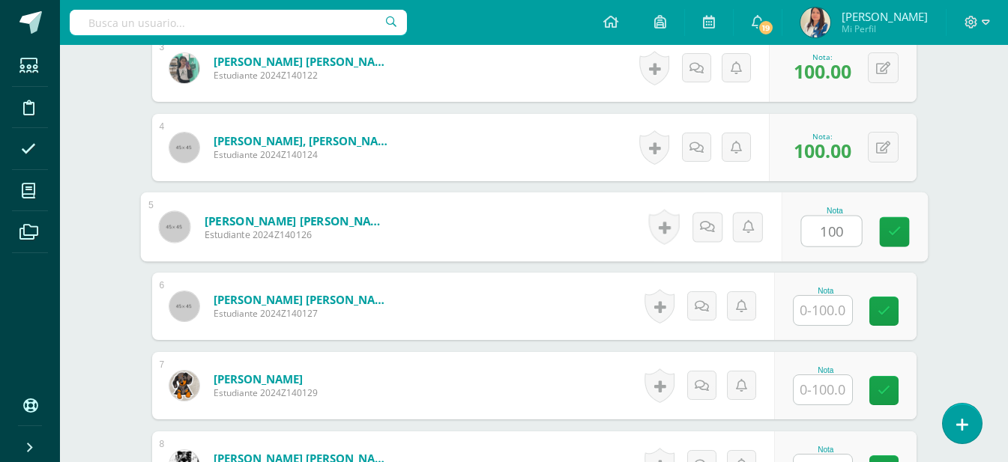
type input "100"
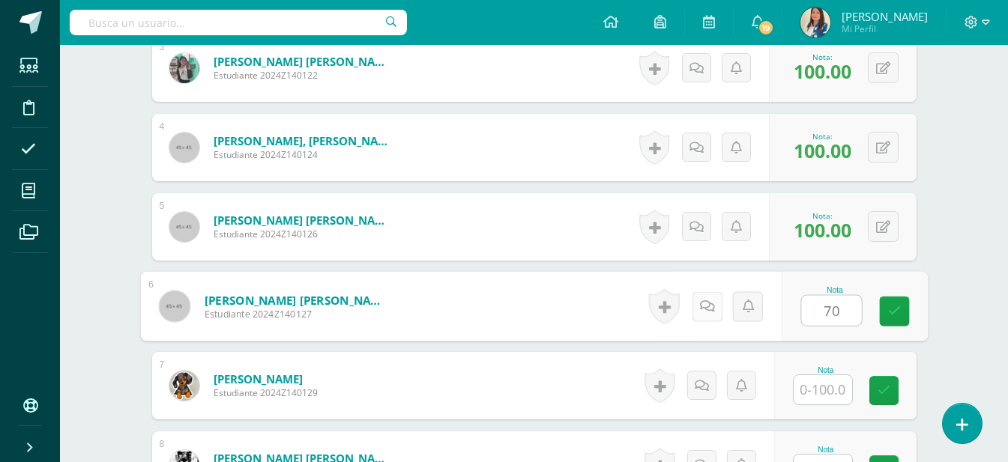
type input "70"
click at [708, 311] on icon at bounding box center [706, 306] width 15 height 13
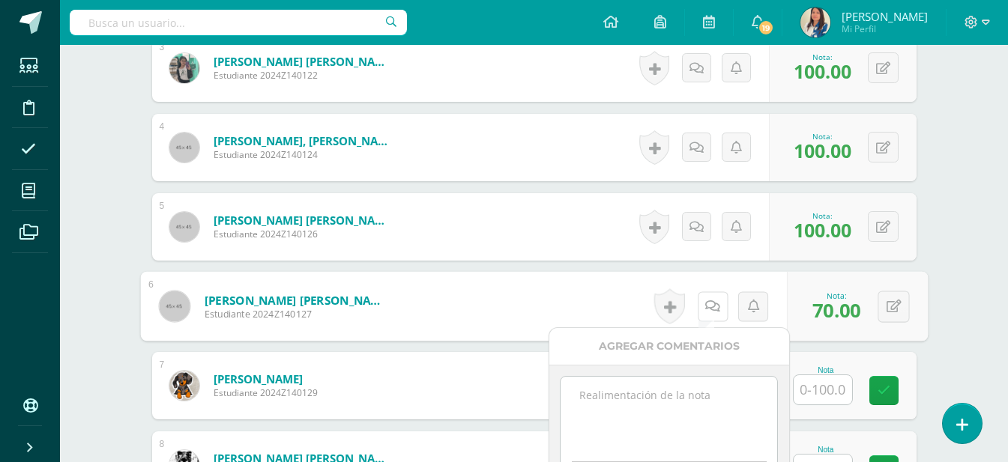
scroll to position [809, 0]
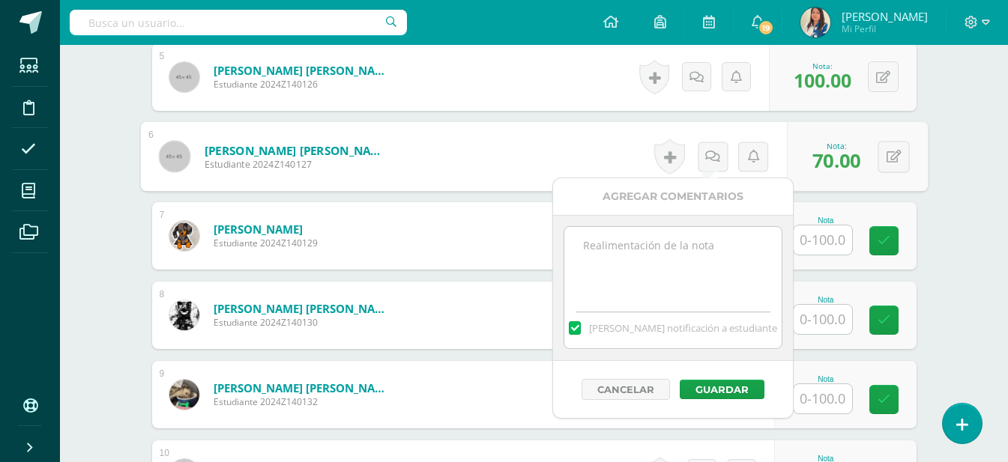
click at [666, 282] on textarea at bounding box center [672, 264] width 217 height 75
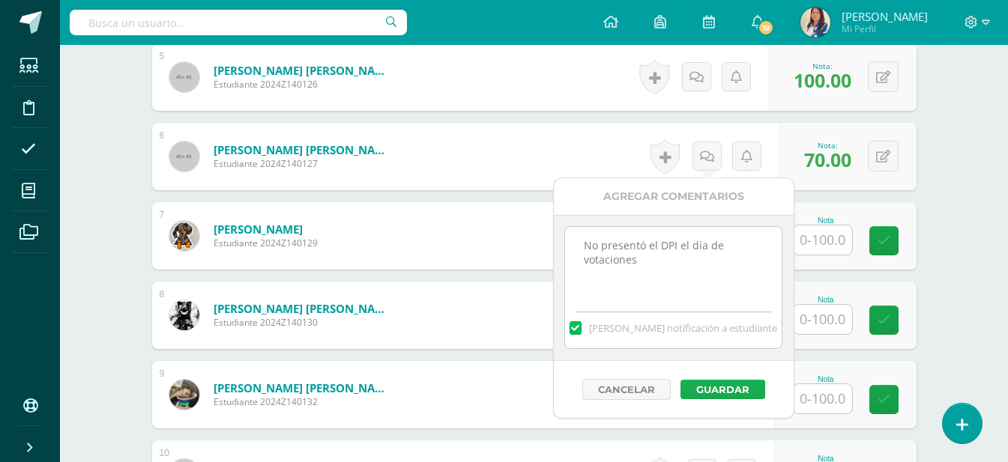
type textarea "No presentó el DPI el día de votaciones"
click at [699, 385] on button "Guardar" at bounding box center [722, 389] width 85 height 19
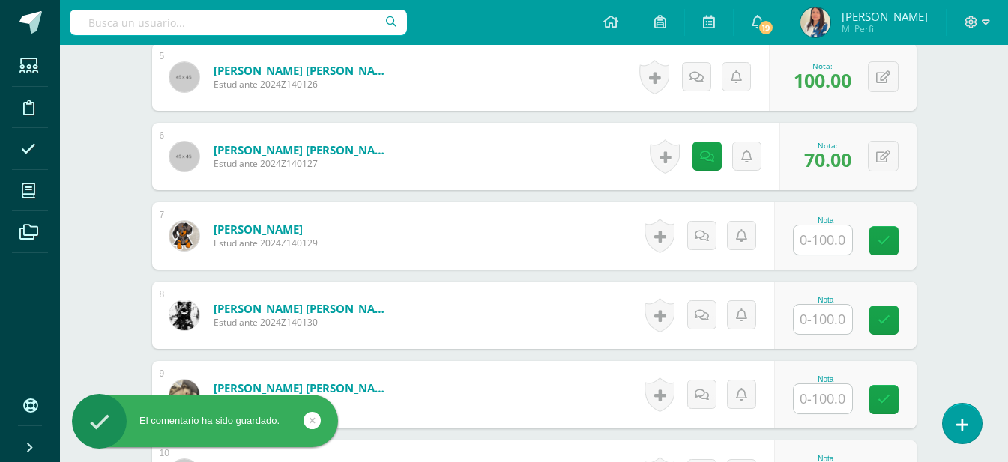
click at [819, 240] on input "text" at bounding box center [822, 239] width 58 height 29
type input "100"
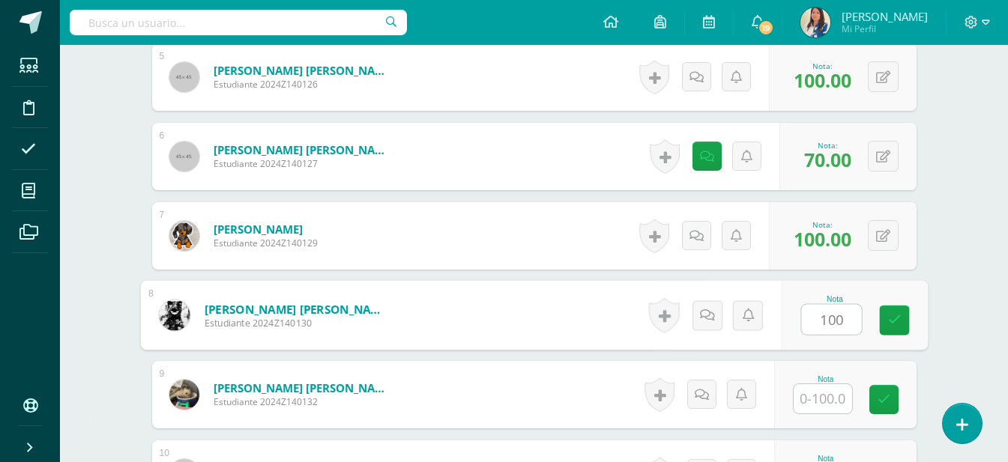
type input "100"
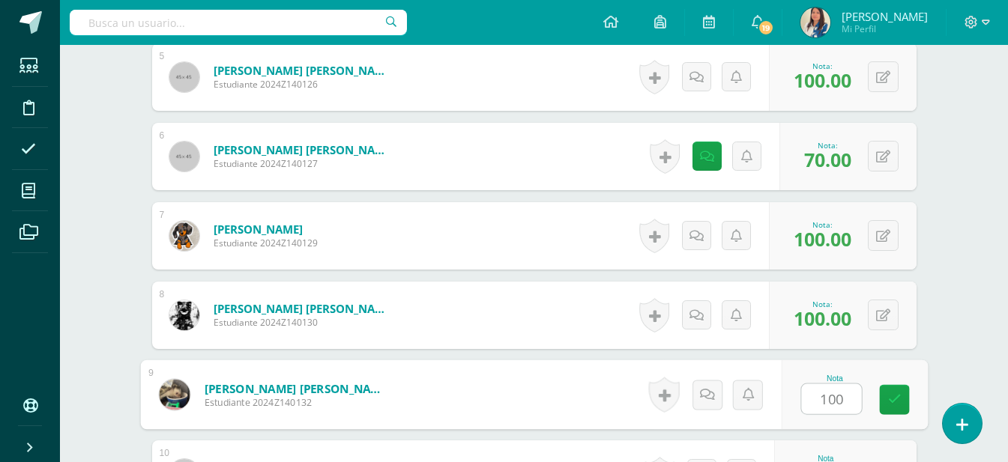
type input "100"
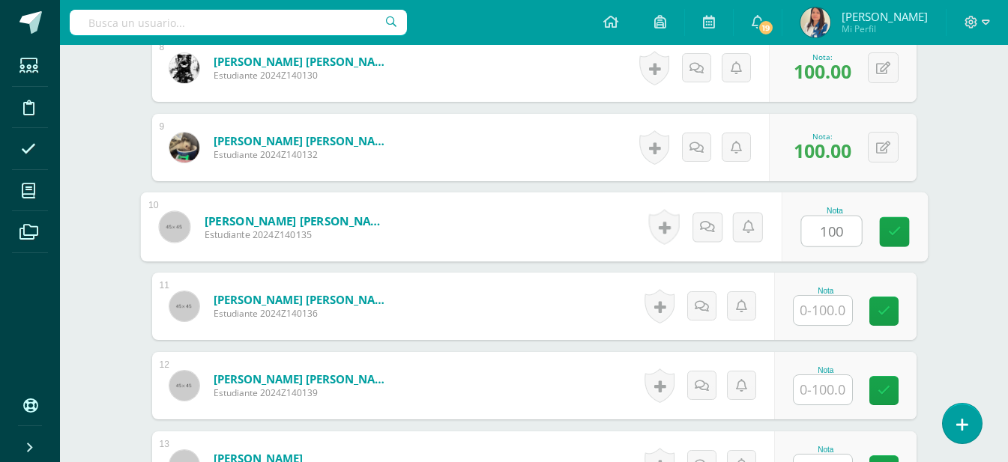
type input "100"
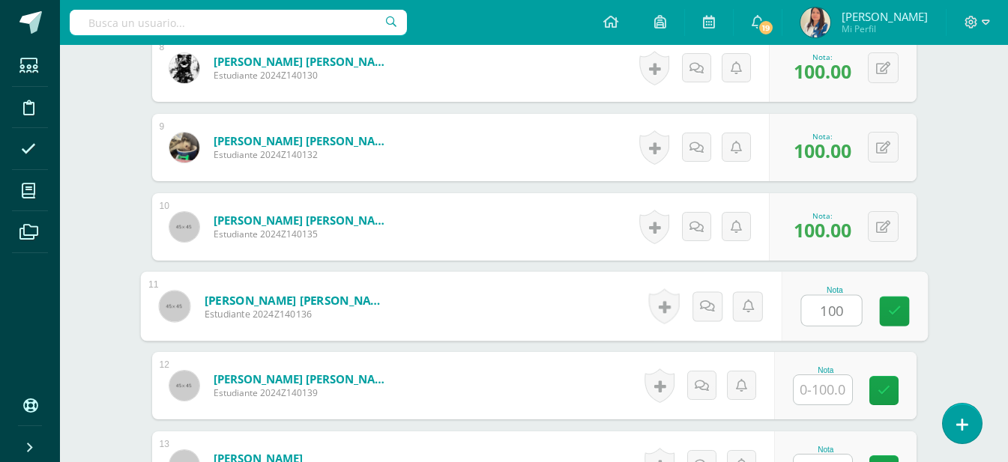
type input "100"
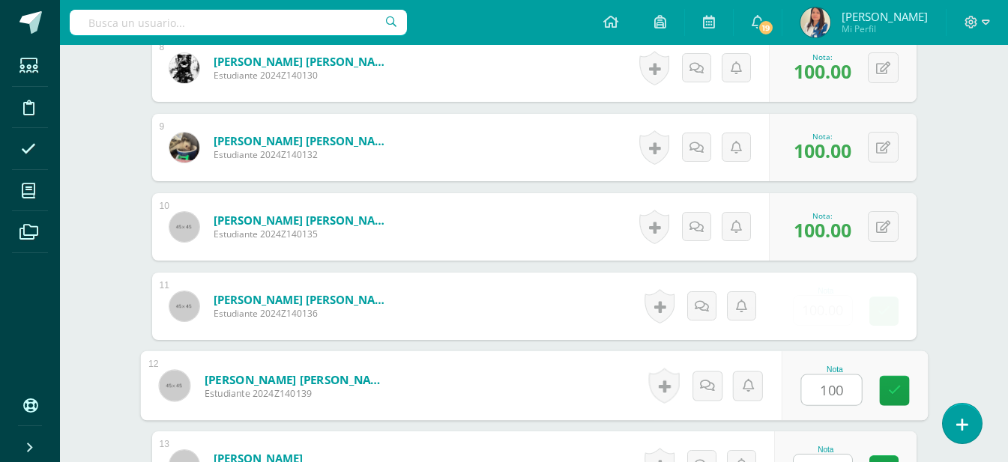
type input "100"
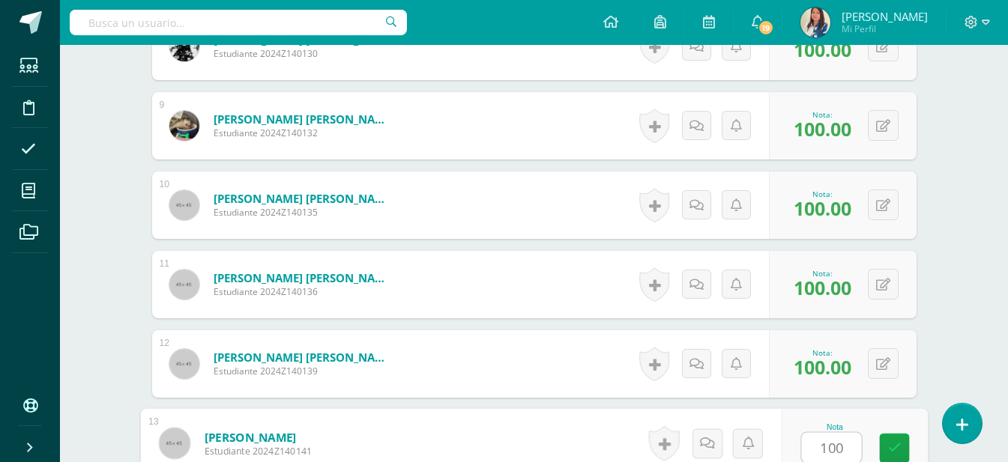
type input "100"
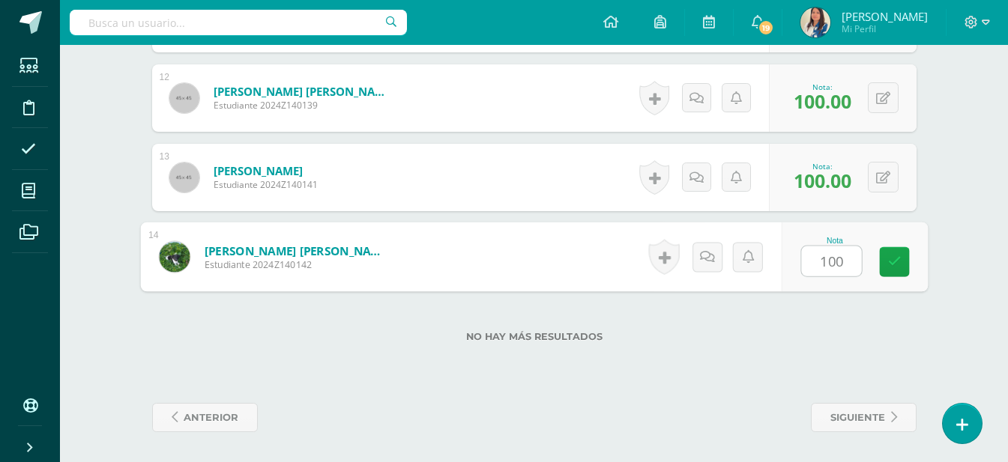
type input "100"
click at [907, 246] on div "Nota 100" at bounding box center [845, 256] width 142 height 67
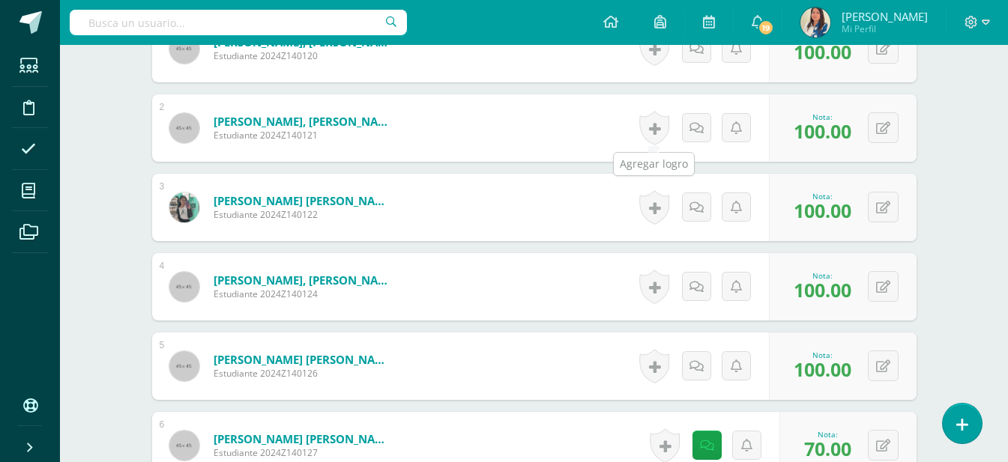
scroll to position [445, 0]
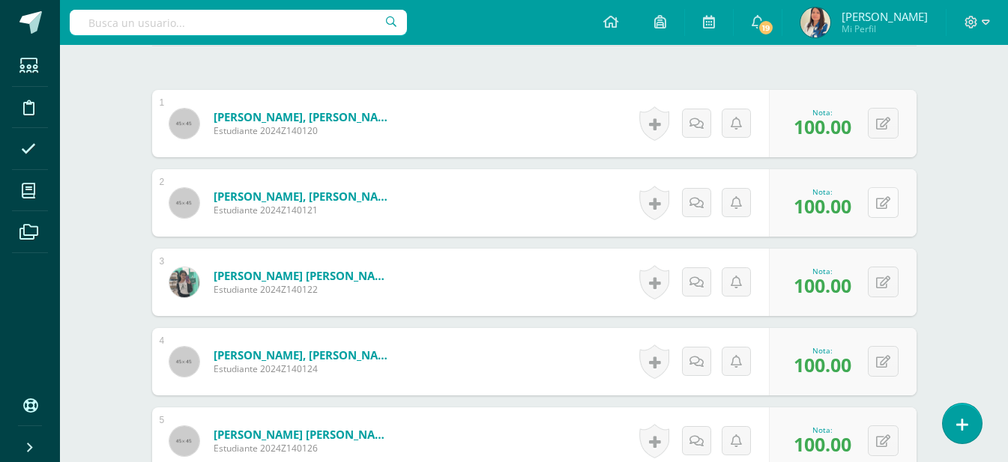
click at [882, 199] on button at bounding box center [883, 202] width 31 height 31
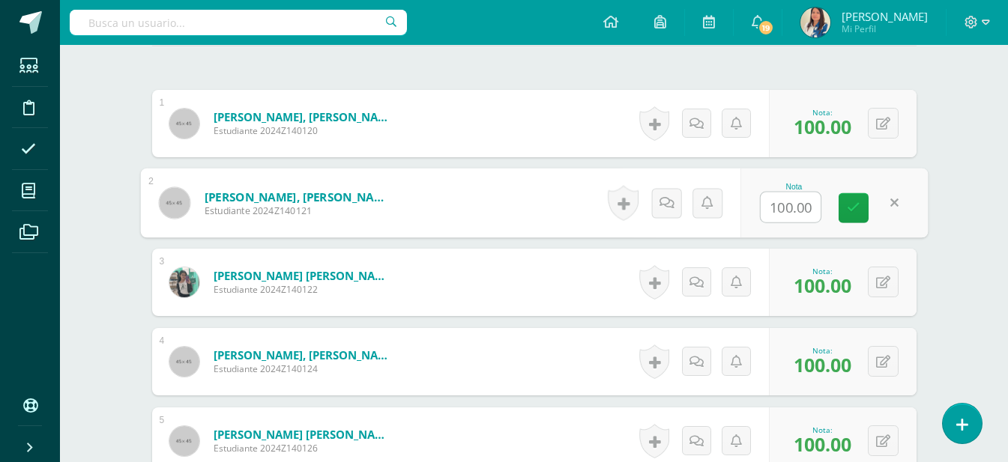
type input "0"
click at [852, 199] on link at bounding box center [853, 208] width 30 height 30
click at [730, 208] on link at bounding box center [723, 203] width 30 height 30
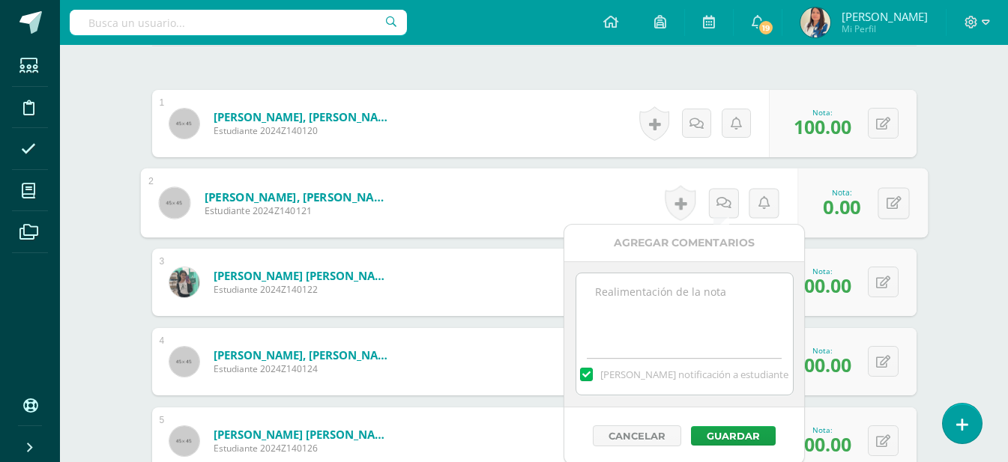
click at [703, 313] on textarea at bounding box center [684, 310] width 217 height 75
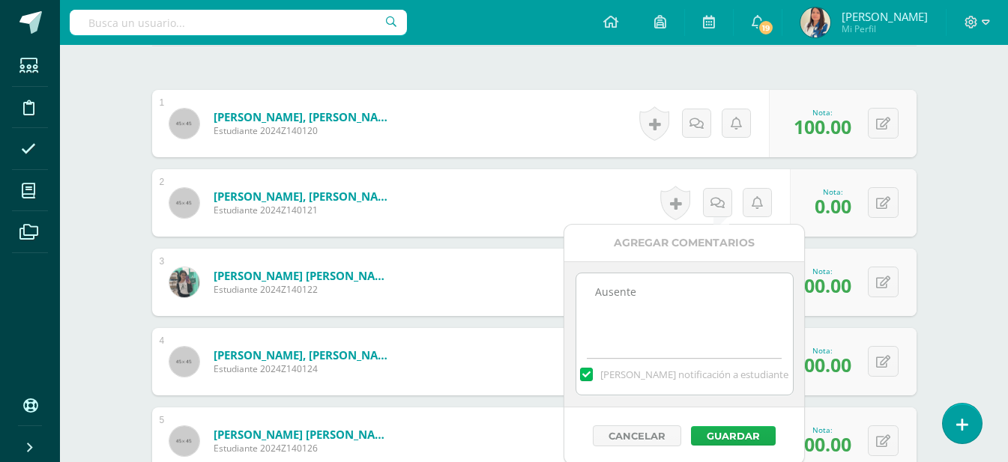
type textarea "Ausente"
click at [760, 441] on button "Guardar" at bounding box center [733, 435] width 85 height 19
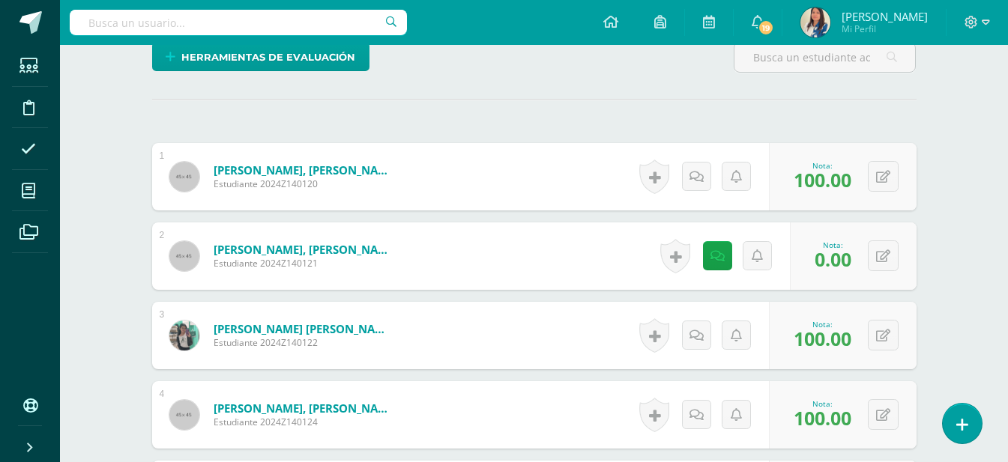
scroll to position [0, 0]
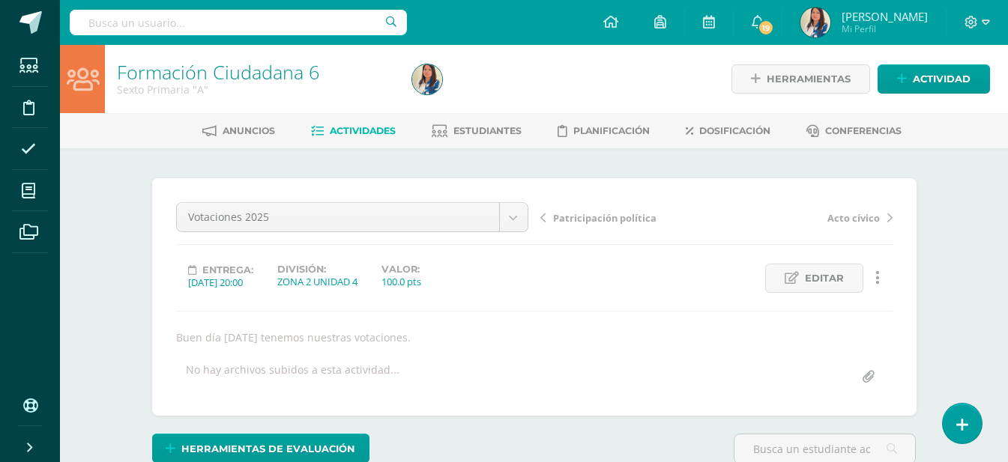
click at [373, 133] on span "Actividades" at bounding box center [363, 130] width 66 height 11
